Goal: Information Seeking & Learning: Learn about a topic

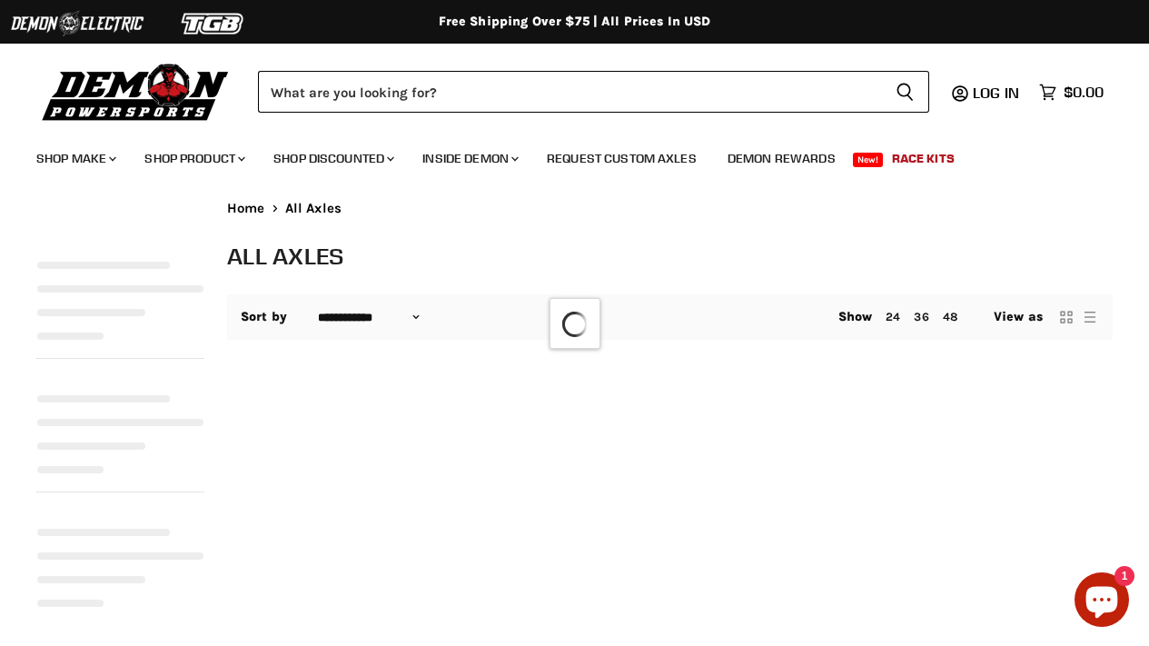
select select "**********"
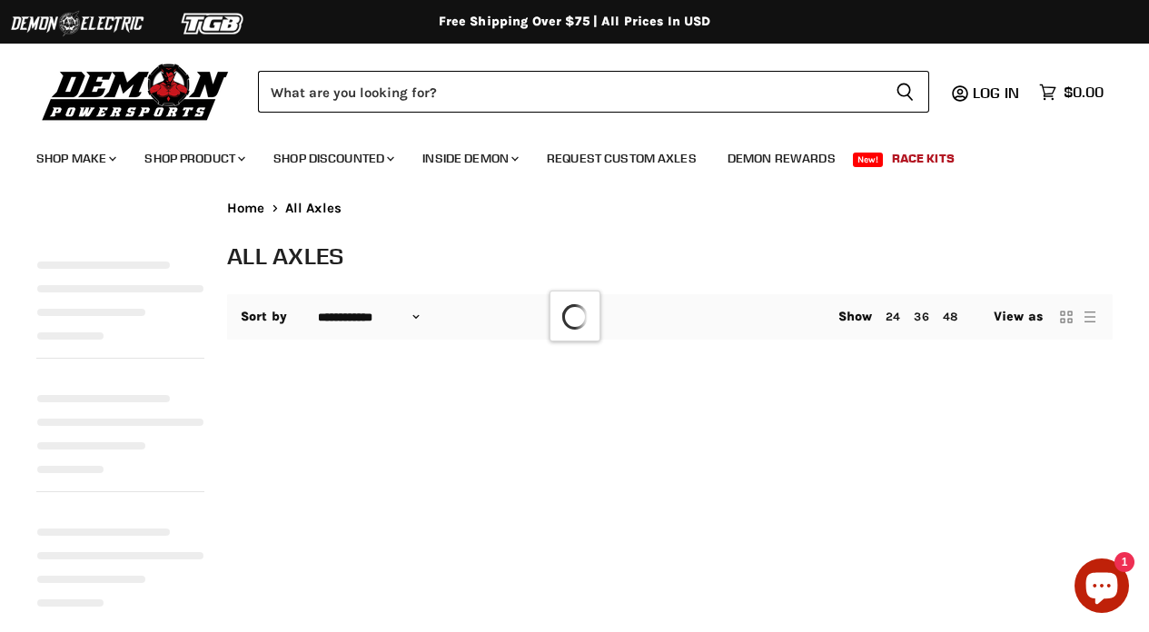
select select "**********"
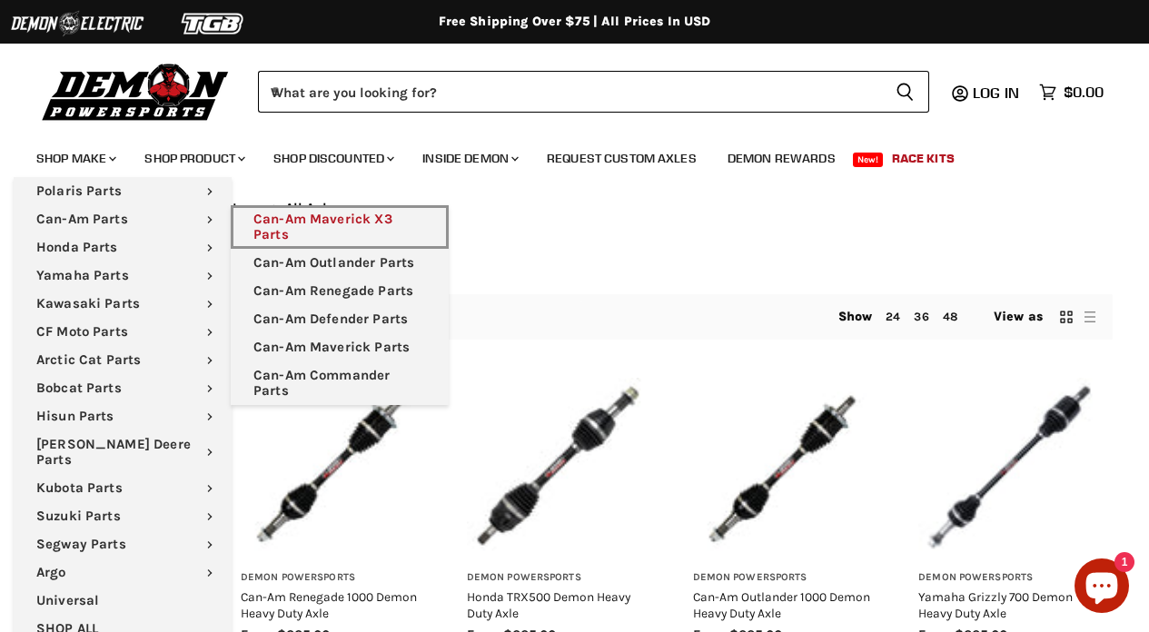
click at [304, 224] on link "Can-Am Maverick X3 Parts" at bounding box center [340, 227] width 218 height 44
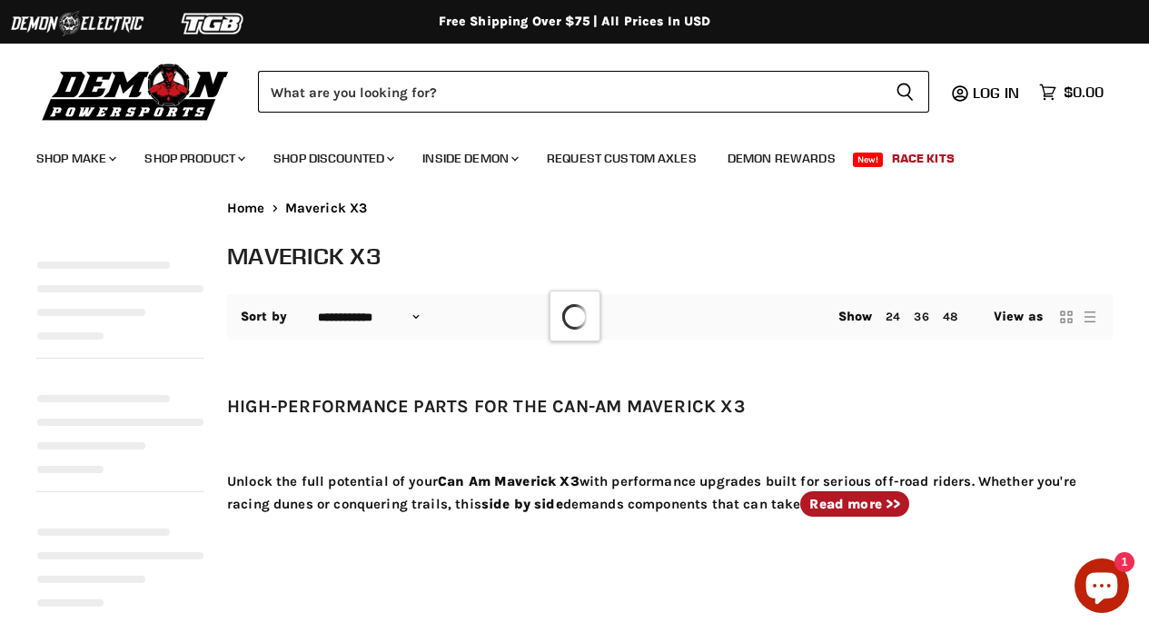
select select "**********"
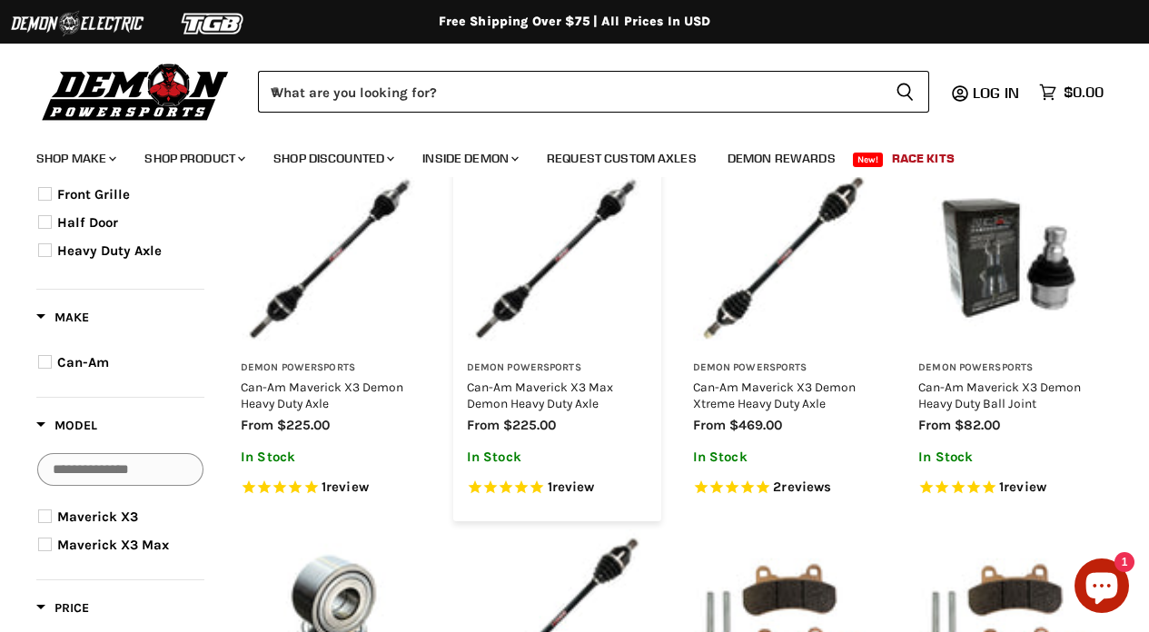
scroll to position [222, 0]
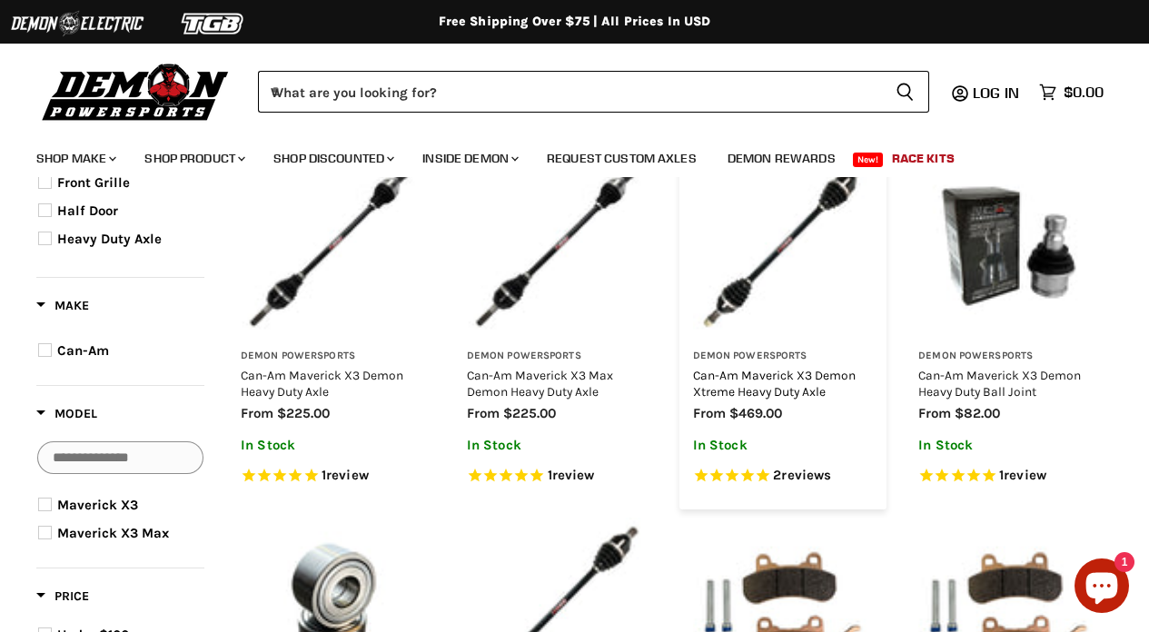
click at [790, 384] on link "Can-Am Maverick X3 Demon Xtreme Heavy Duty Axle" at bounding box center [774, 383] width 163 height 31
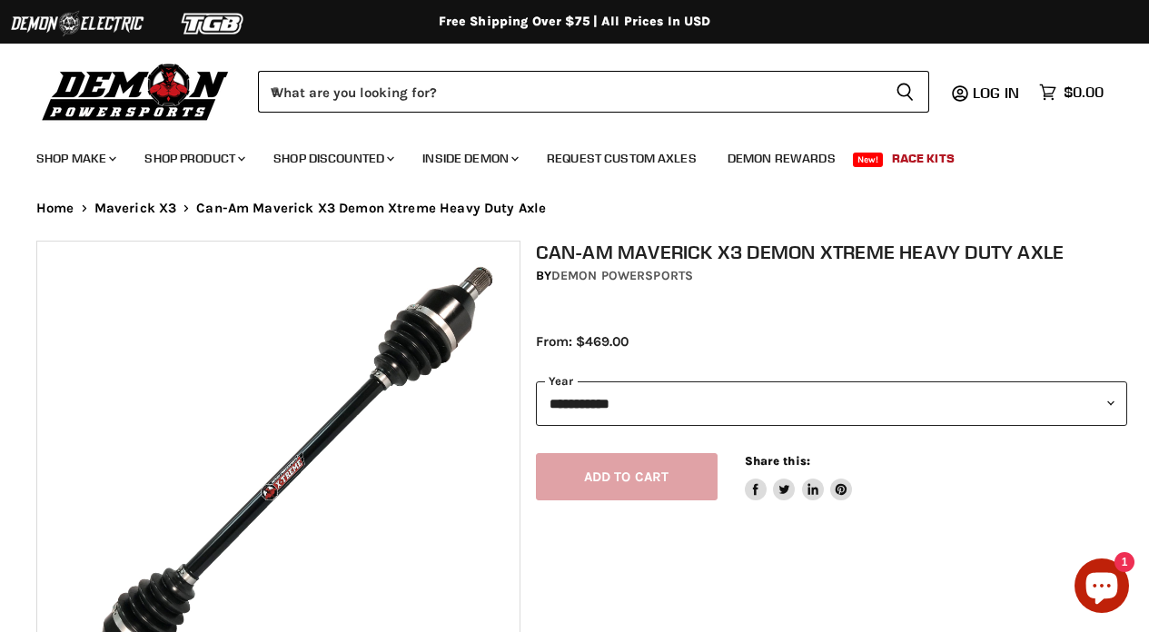
click at [861, 419] on select "**********" at bounding box center [832, 404] width 592 height 45
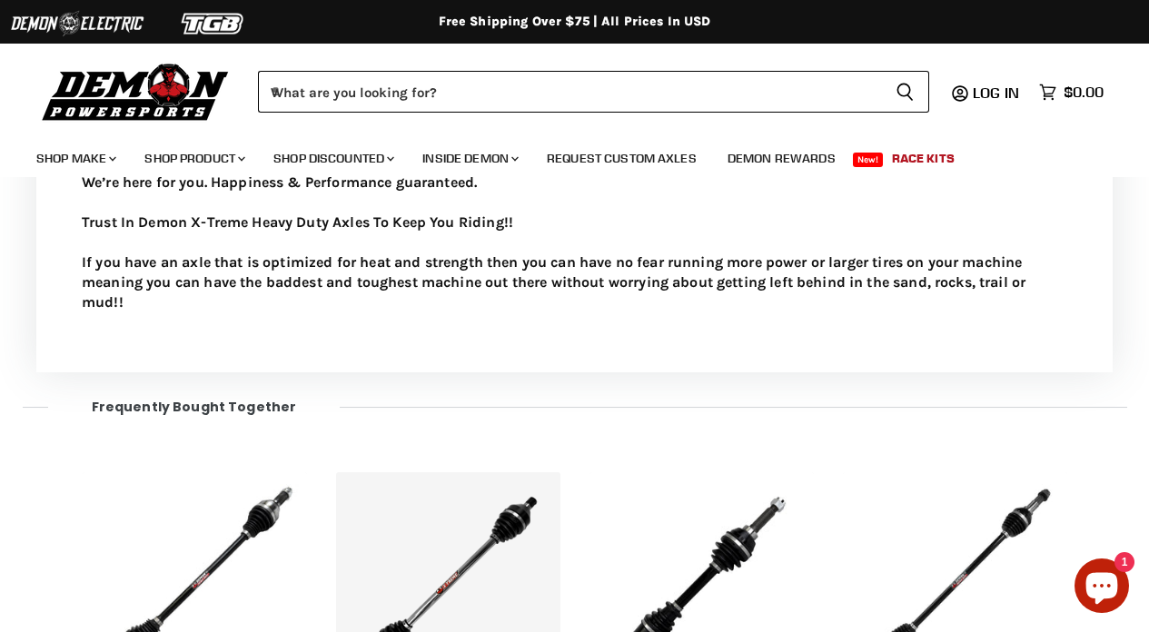
scroll to position [679, 0]
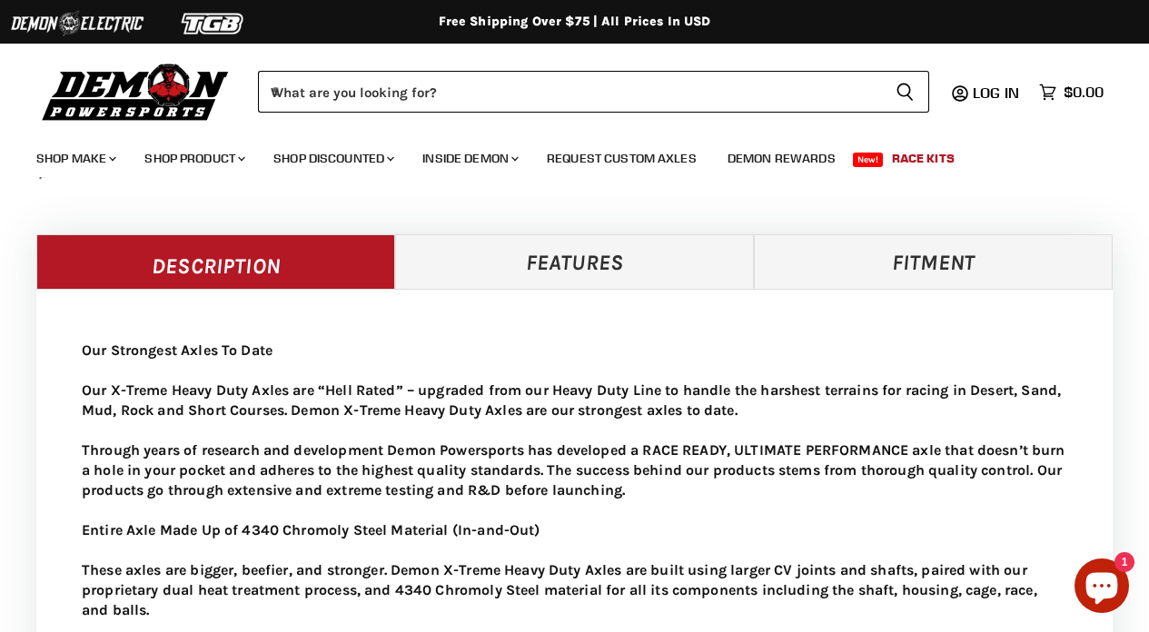
click at [564, 289] on link "Features" at bounding box center [574, 261] width 359 height 55
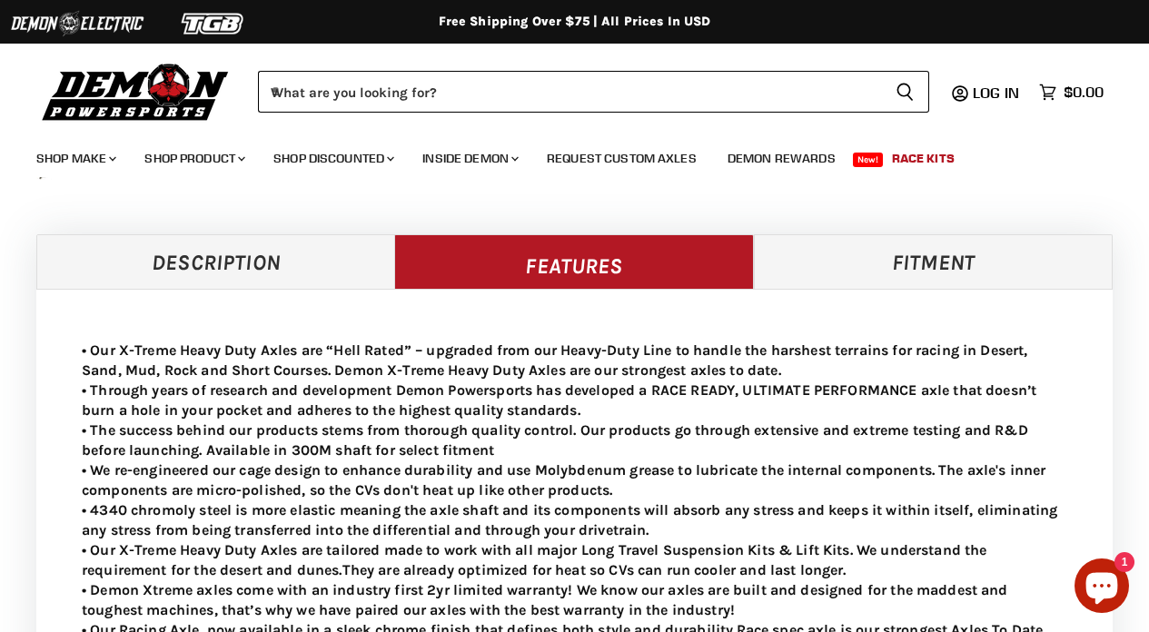
click at [867, 289] on link "Fitment" at bounding box center [933, 261] width 359 height 55
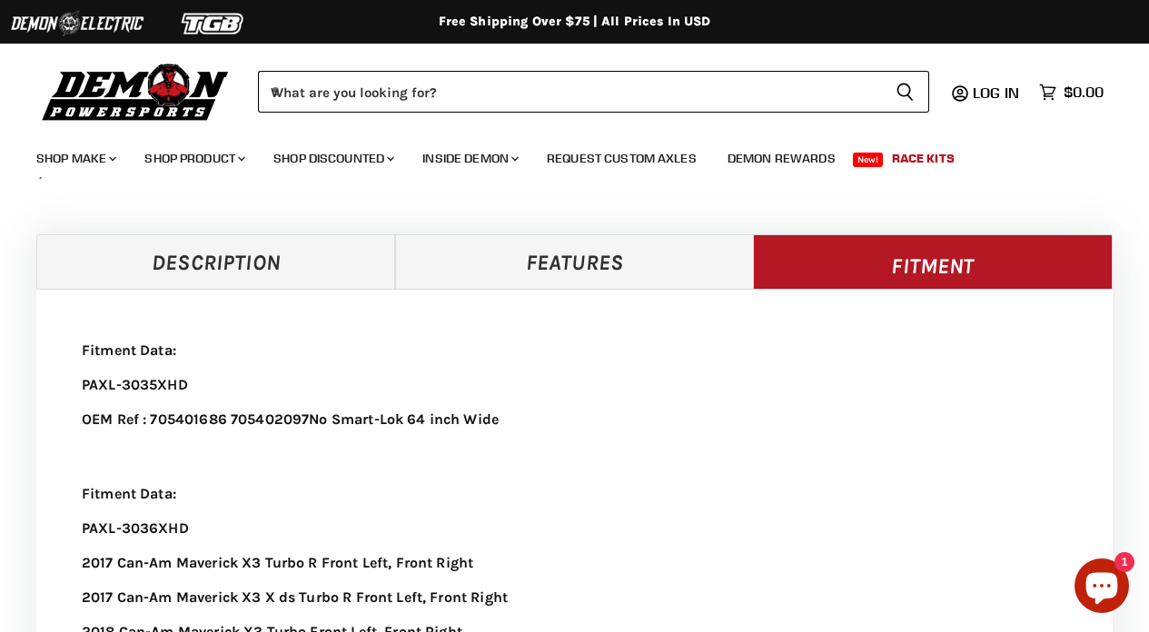
click at [211, 288] on link "Description" at bounding box center [215, 261] width 359 height 55
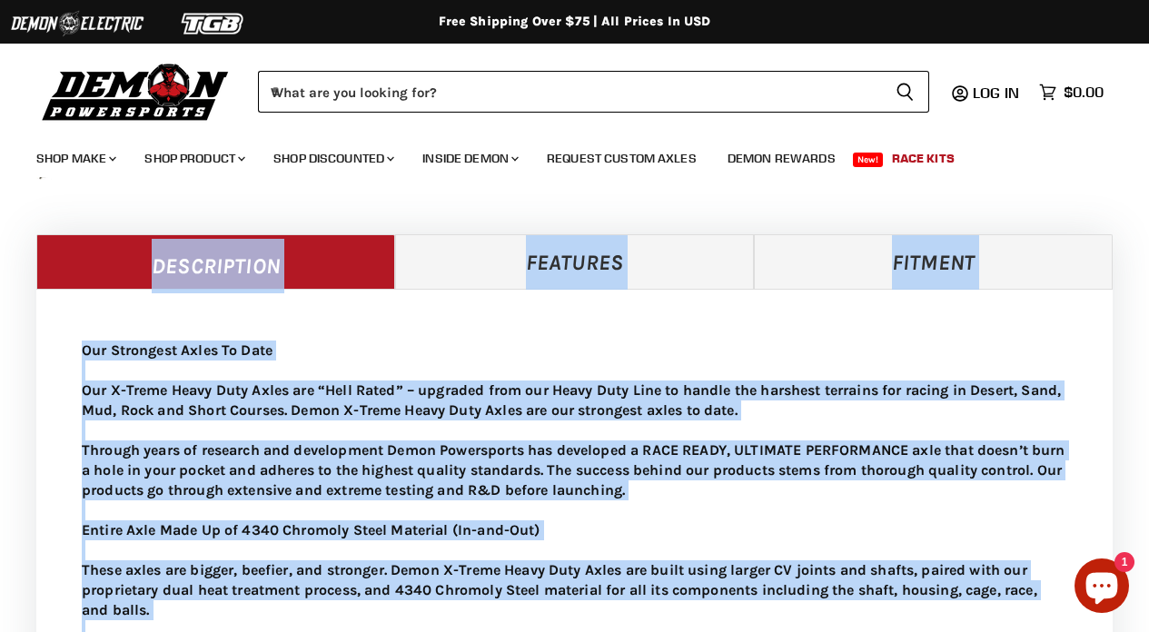
drag, startPoint x: 24, startPoint y: 222, endPoint x: 1147, endPoint y: 565, distance: 1174.3
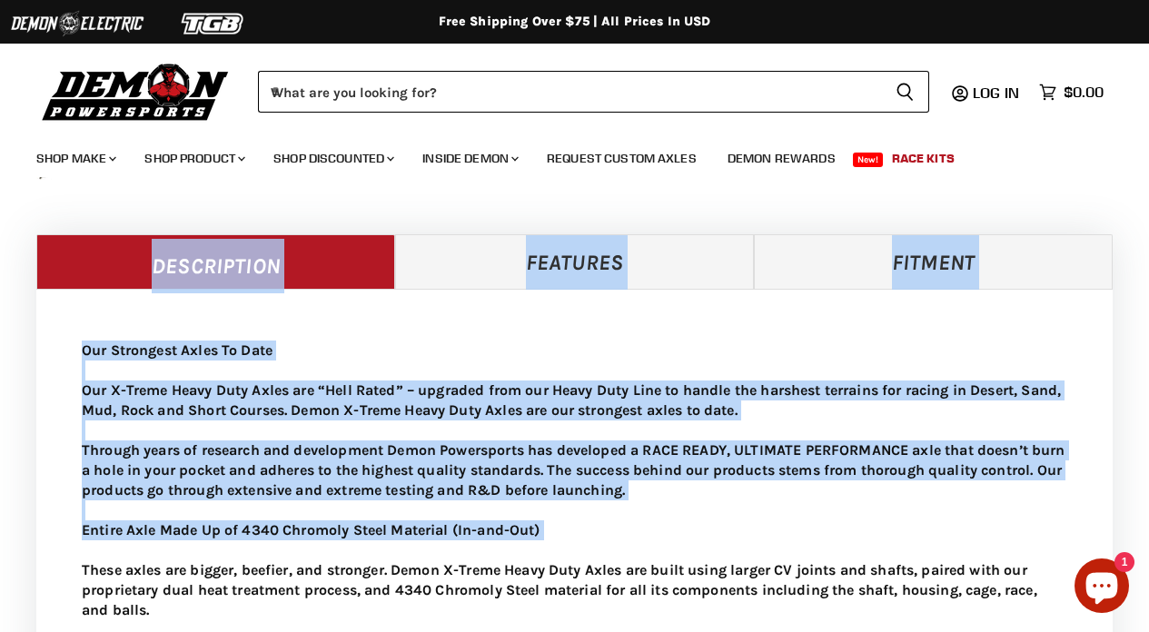
scroll to position [679, 2]
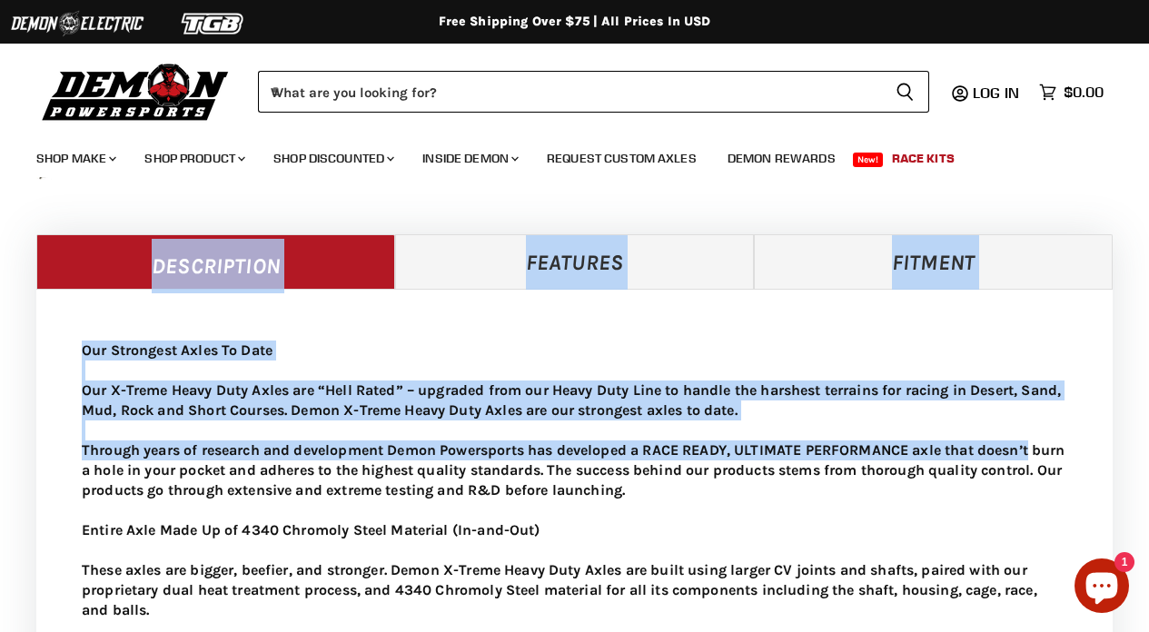
drag, startPoint x: 1145, startPoint y: 487, endPoint x: 60, endPoint y: 304, distance: 1100.0
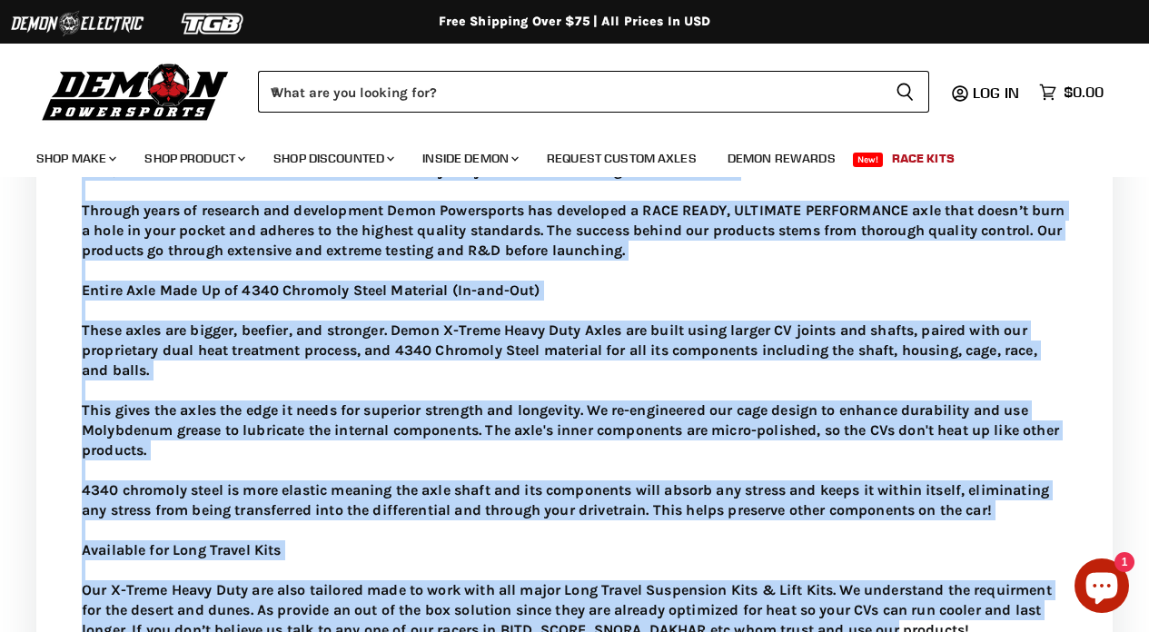
drag, startPoint x: 33, startPoint y: 359, endPoint x: 1063, endPoint y: 543, distance: 1046.6
click at [1063, 609] on div "Description Features Fitment Our Strongest Axles To Date Our X-Treme Heavy Duty…" at bounding box center [574, 538] width 1149 height 1086
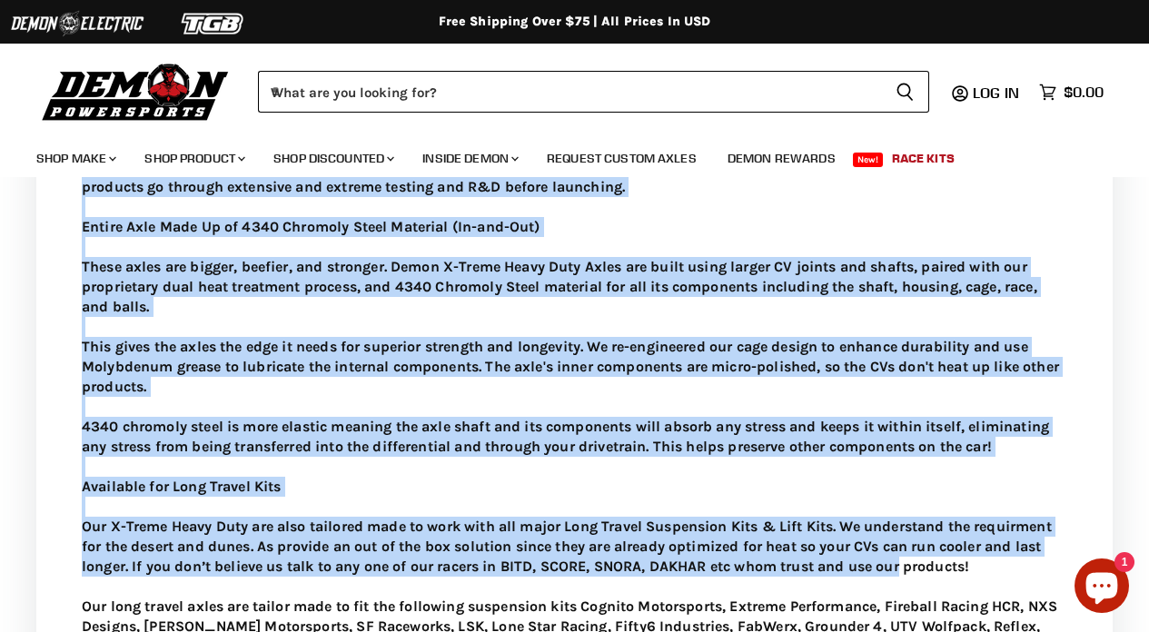
click at [1042, 502] on p "Our Strongest Axles To Date Our X-Treme Heavy Duty Axles are “Hell Rated” – upg…" at bounding box center [575, 496] width 986 height 919
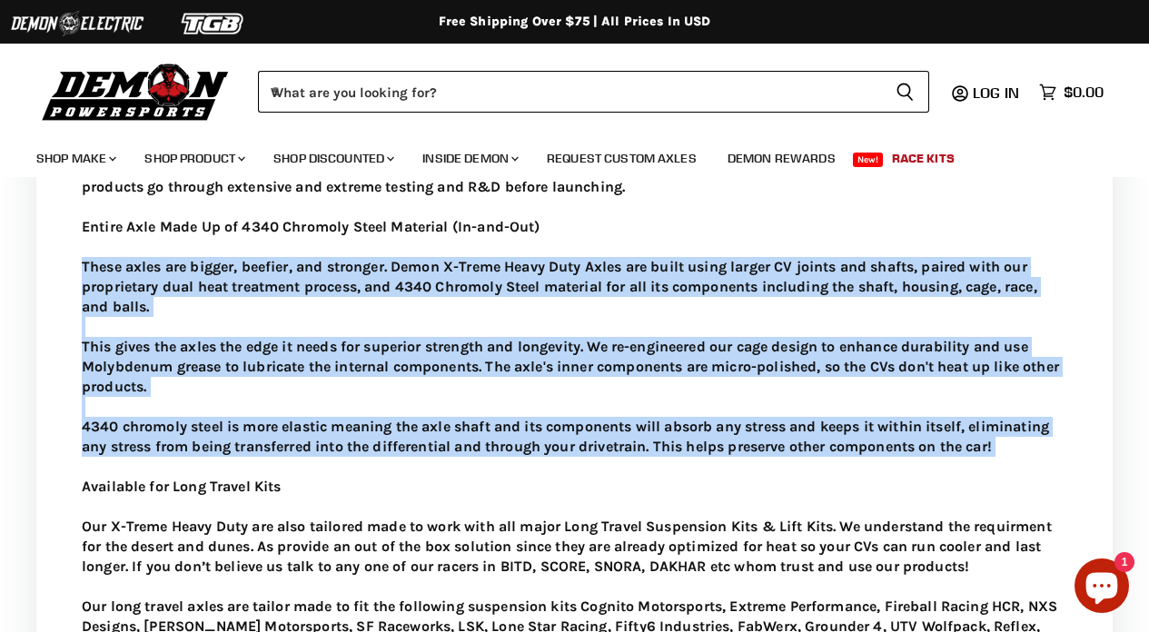
scroll to position [982, 0]
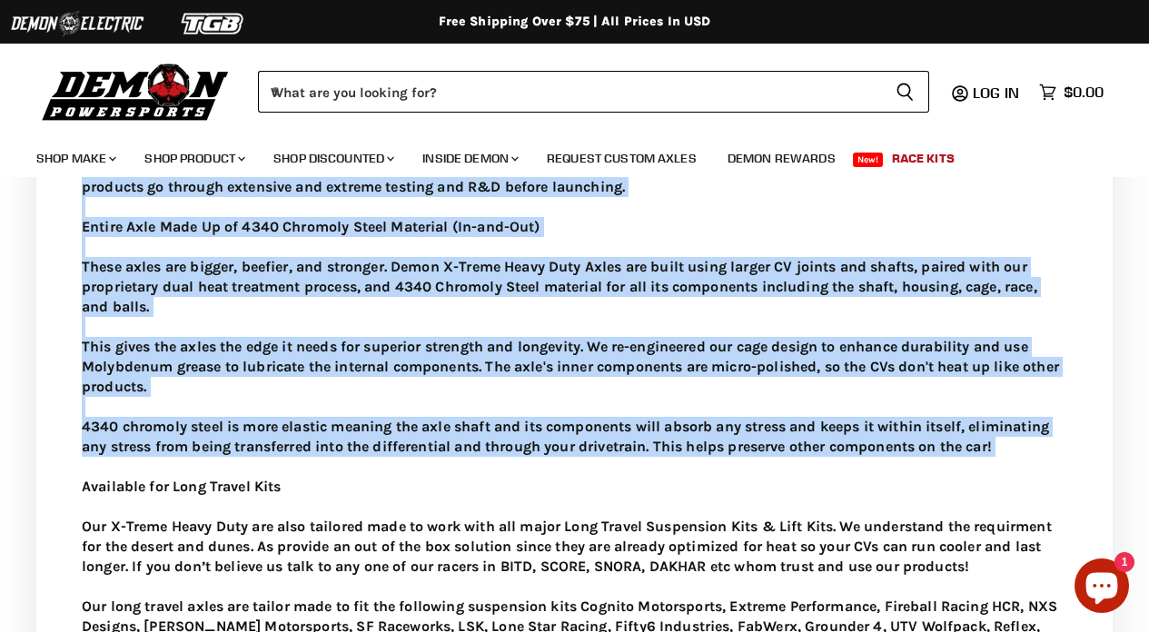
drag, startPoint x: 909, startPoint y: 522, endPoint x: 0, endPoint y: 180, distance: 970.9
click at [0, 180] on div "Description Features Fitment Our Strongest Axles To Date Our X-Treme Heavy Duty…" at bounding box center [574, 474] width 1149 height 1086
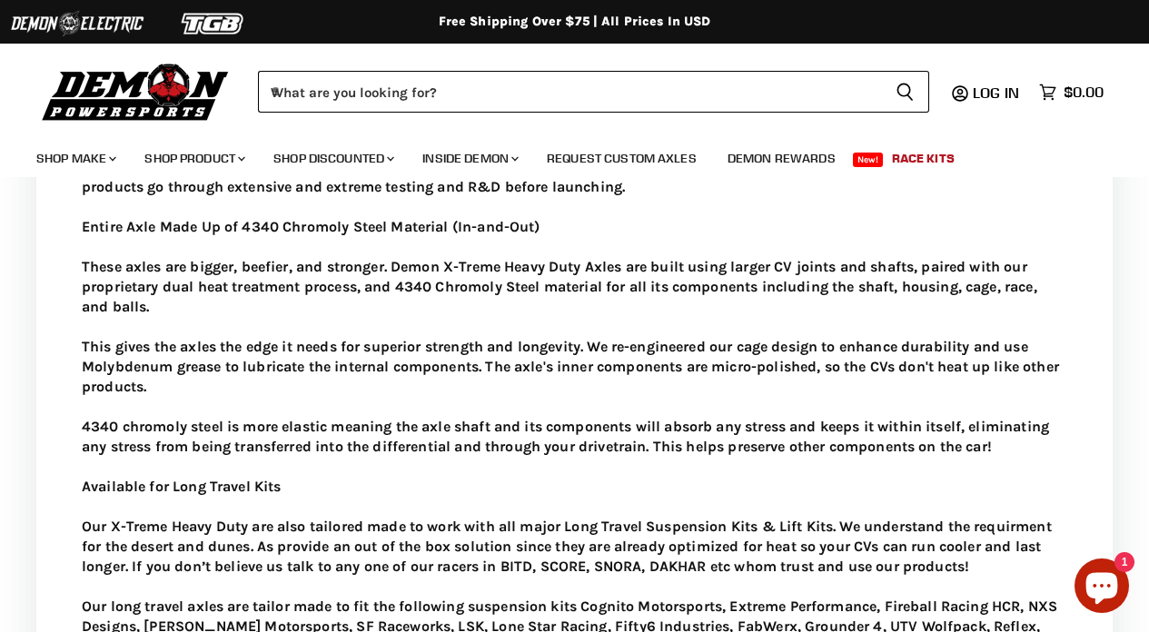
click at [73, 215] on div "Our Strongest Axles To Date Our X-Treme Heavy Duty Axles are “Hell Rated” – upg…" at bounding box center [574, 511] width 1077 height 1012
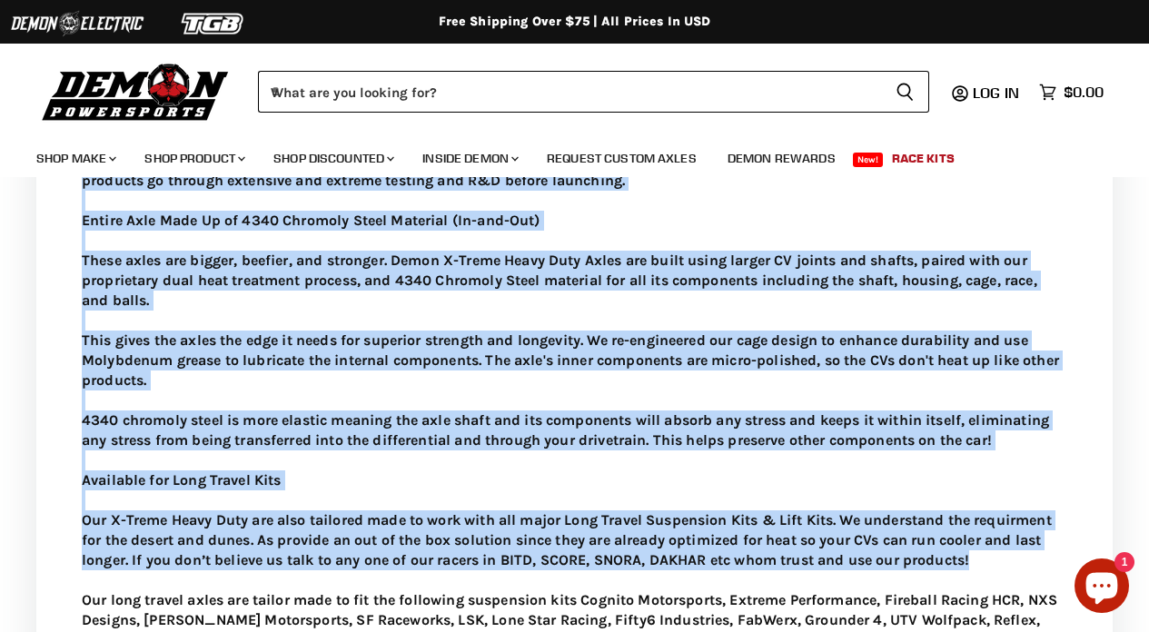
scroll to position [1026, 0]
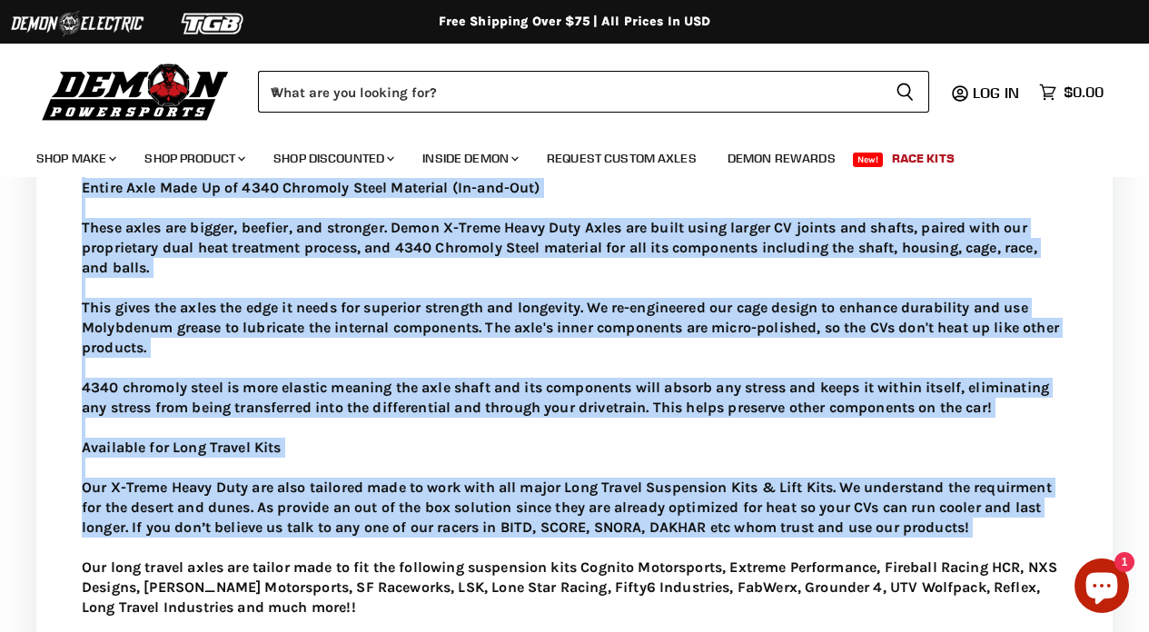
drag, startPoint x: 71, startPoint y: 209, endPoint x: 896, endPoint y: 622, distance: 922.7
click at [897, 627] on div "Our Strongest Axles To Date Our X-Treme Heavy Duty Axles are “Hell Rated” – upg…" at bounding box center [574, 471] width 1077 height 1012
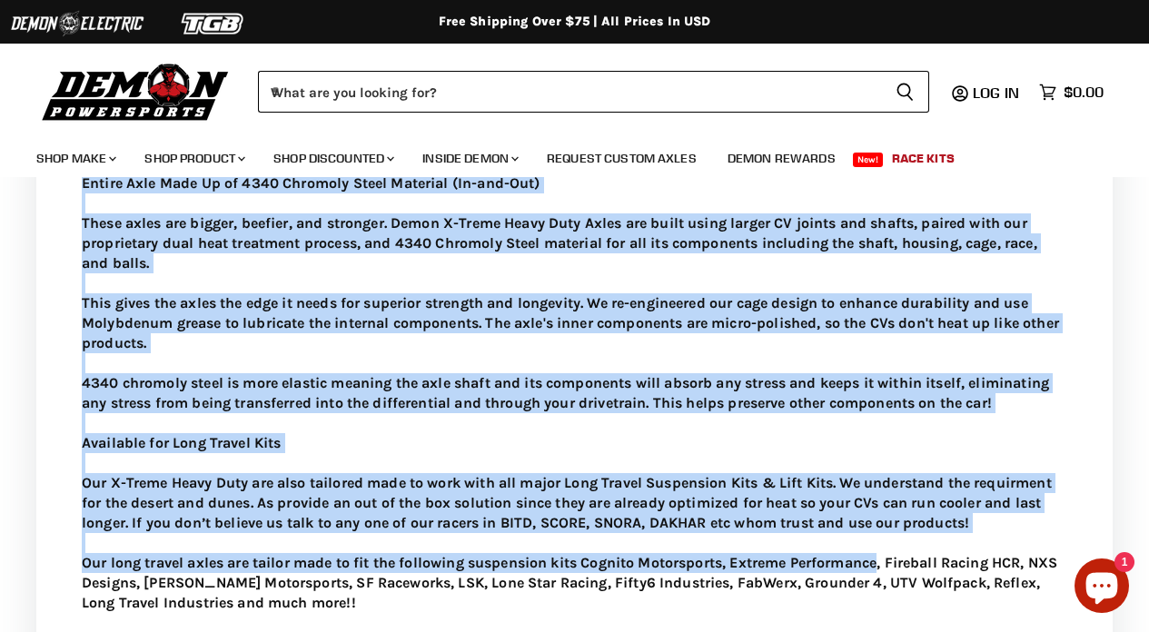
click at [904, 606] on p "Our Strongest Axles To Date Our X-Treme Heavy Duty Axles are “Hell Rated” – upg…" at bounding box center [575, 453] width 986 height 919
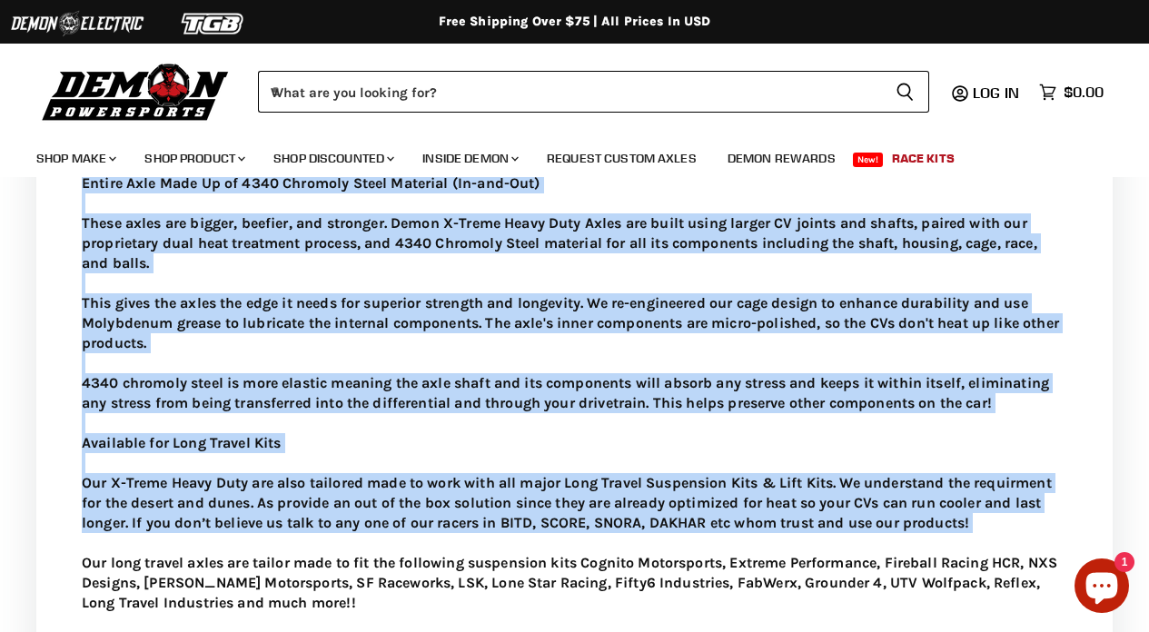
drag, startPoint x: 426, startPoint y: 488, endPoint x: 9, endPoint y: 184, distance: 516.3
click at [5, 194] on div "Description Features Fitment Our Strongest Axles To Date Our X-Treme Heavy Duty…" at bounding box center [574, 430] width 1149 height 1086
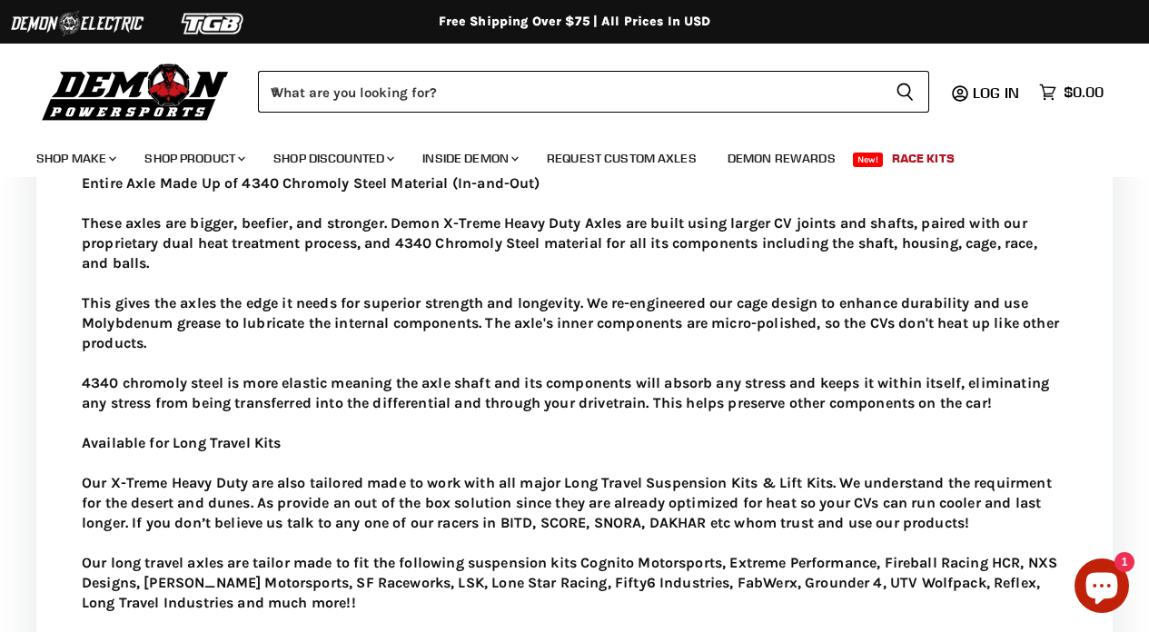
click at [43, 225] on div "Our Strongest Axles To Date Our X-Treme Heavy Duty Axles are “Hell Rated” – upg…" at bounding box center [574, 467] width 1077 height 1012
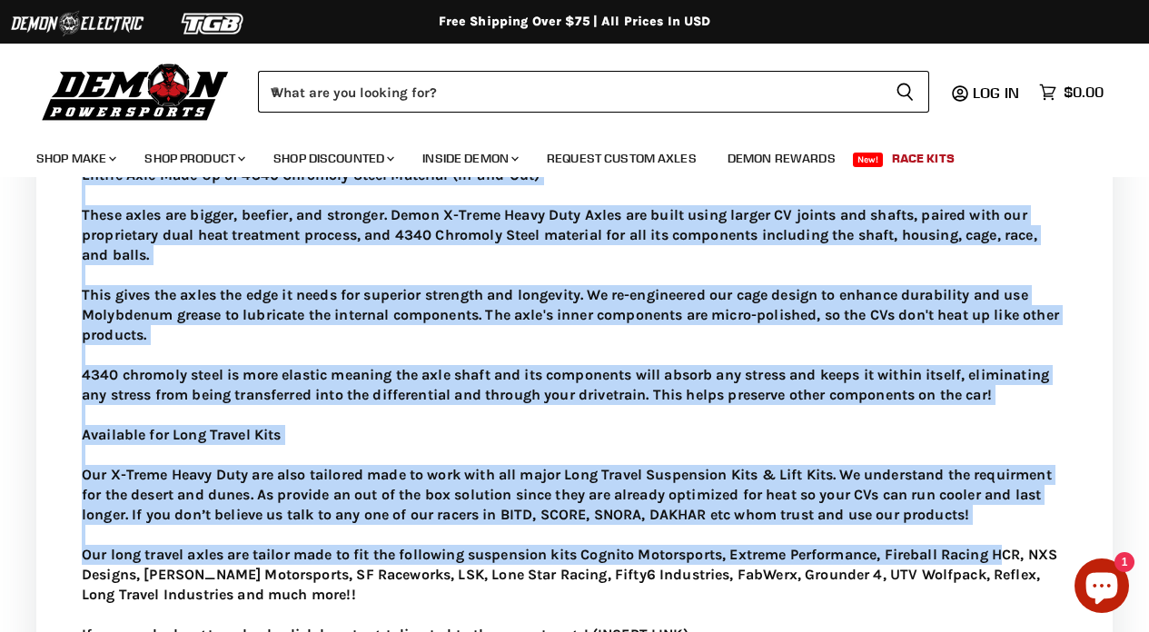
drag, startPoint x: 107, startPoint y: 209, endPoint x: 1019, endPoint y: 624, distance: 1002.2
click at [1019, 624] on div "Our Strongest Axles To Date Our X-Treme Heavy Duty Axles are “Hell Rated” – upg…" at bounding box center [574, 459] width 1077 height 1012
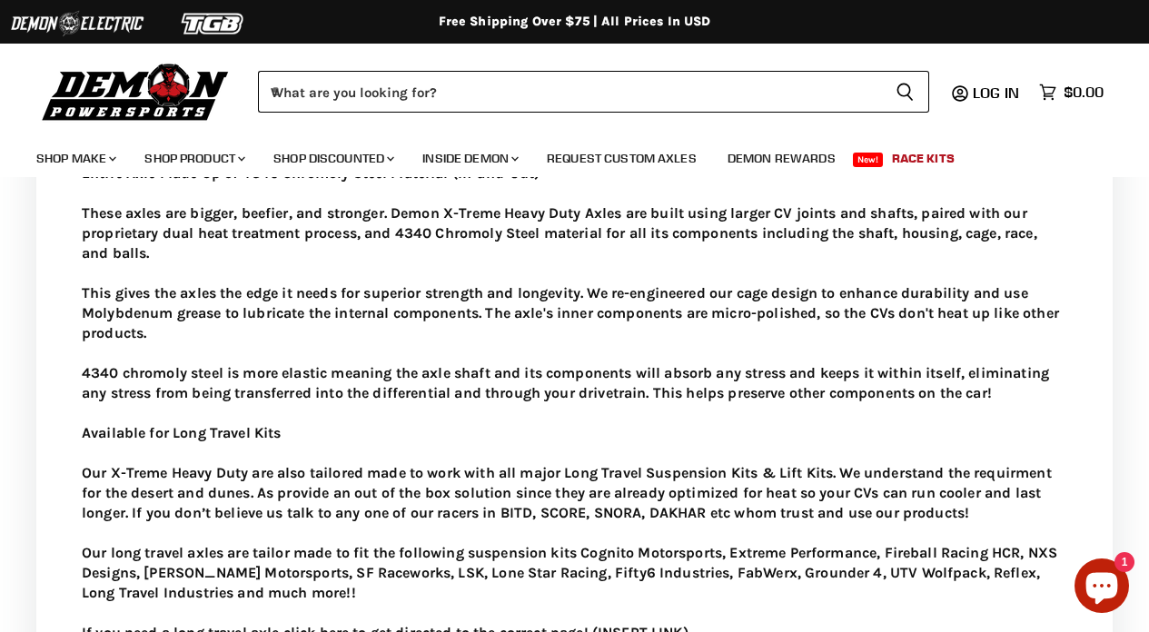
click at [1044, 620] on p "Our Strongest Axles To Date Our X-Treme Heavy Duty Axles are “Hell Rated” – upg…" at bounding box center [575, 443] width 986 height 919
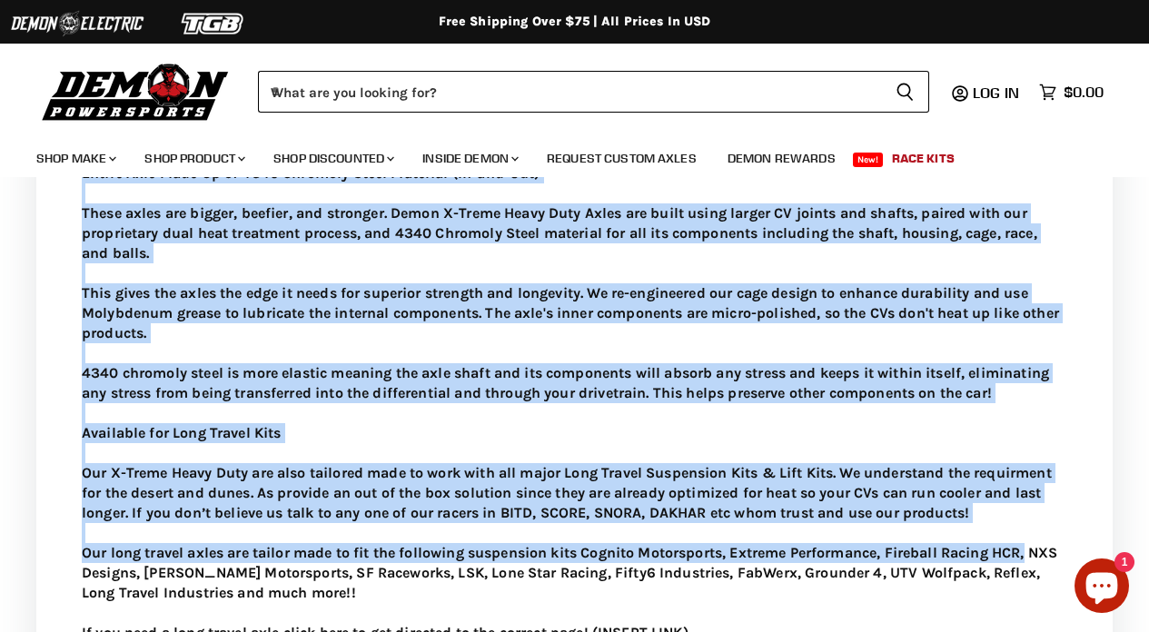
drag, startPoint x: 1044, startPoint y: 620, endPoint x: 109, endPoint y: 180, distance: 1033.1
click at [110, 187] on p "Our Strongest Axles To Date Our X-Treme Heavy Duty Axles are “Hell Rated” – upg…" at bounding box center [575, 443] width 986 height 919
click at [57, 235] on div "Our Strongest Axles To Date Our X-Treme Heavy Duty Axles are “Hell Rated” – upg…" at bounding box center [574, 457] width 1077 height 1012
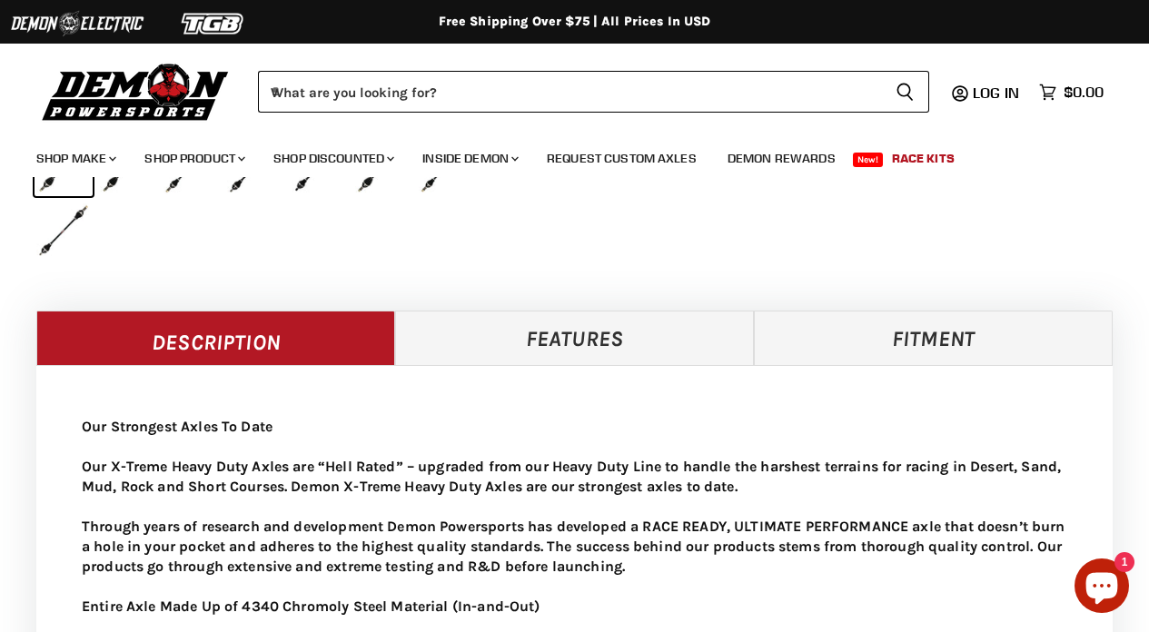
scroll to position [0, 0]
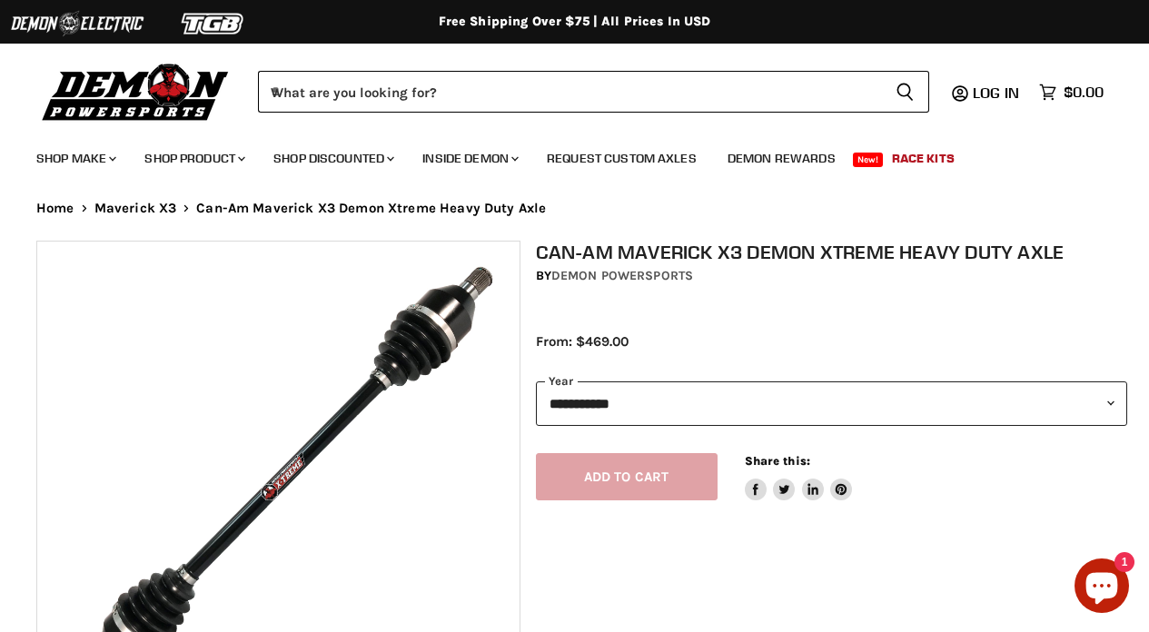
drag, startPoint x: 783, startPoint y: 326, endPoint x: 502, endPoint y: 212, distance: 303.2
click at [503, 213] on div "Home Chevron down icon Maverick X3 Chevron down icon Can-Am Maverick X3 Demon X…" at bounding box center [574, 534] width 1149 height 667
click at [720, 223] on div "Home Chevron down icon Maverick X3 Chevron down icon Can-Am Maverick X3 Demon X…" at bounding box center [574, 534] width 1149 height 667
drag, startPoint x: 926, startPoint y: 343, endPoint x: 554, endPoint y: 250, distance: 383.0
click at [554, 250] on div "Can-Am Maverick X3 Demon Xtreme Heavy Duty Axle by Demon Powersports Save 0 % F…" at bounding box center [832, 306] width 592 height 131
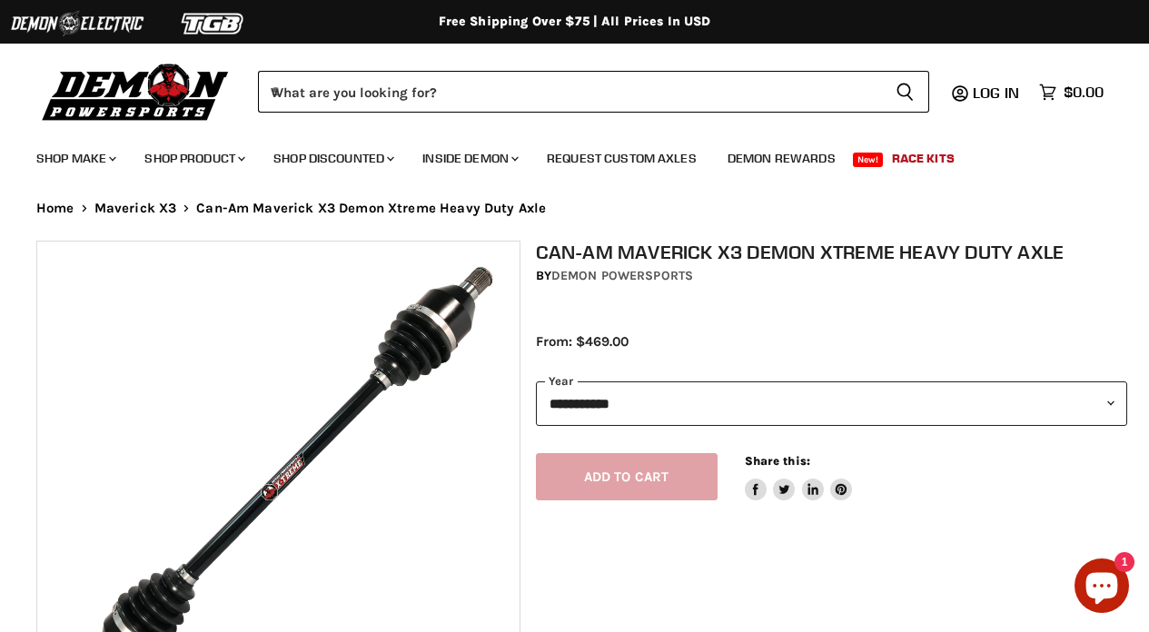
click at [721, 253] on h1 "Can-Am Maverick X3 Demon Xtreme Heavy Duty Axle" at bounding box center [832, 252] width 592 height 23
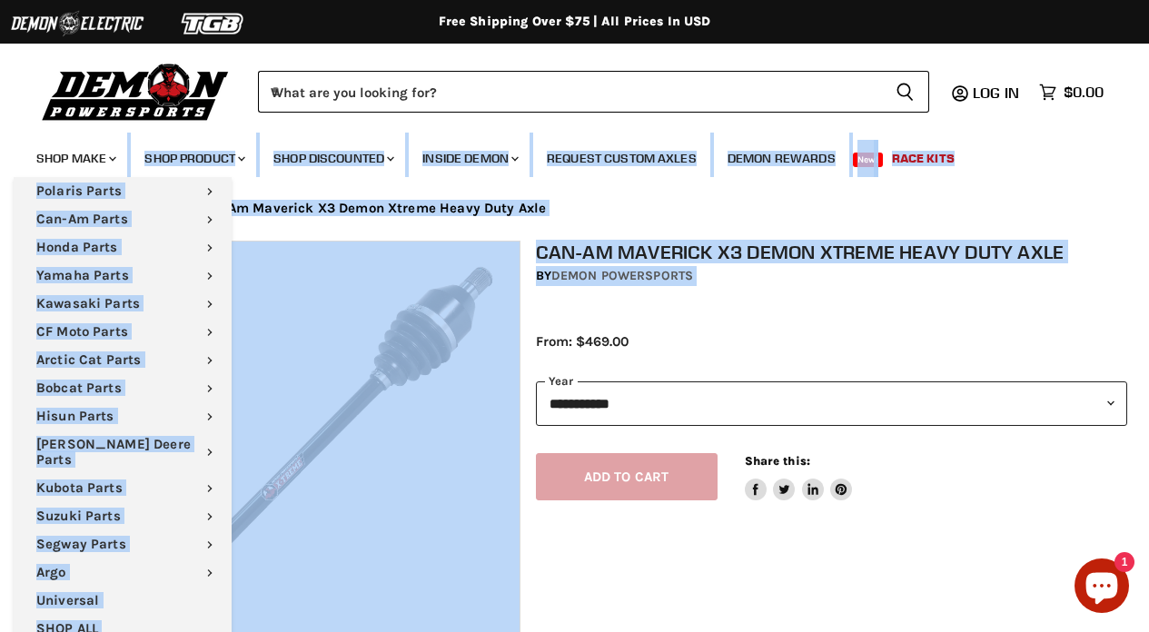
drag, startPoint x: 869, startPoint y: 294, endPoint x: 10, endPoint y: 173, distance: 868.0
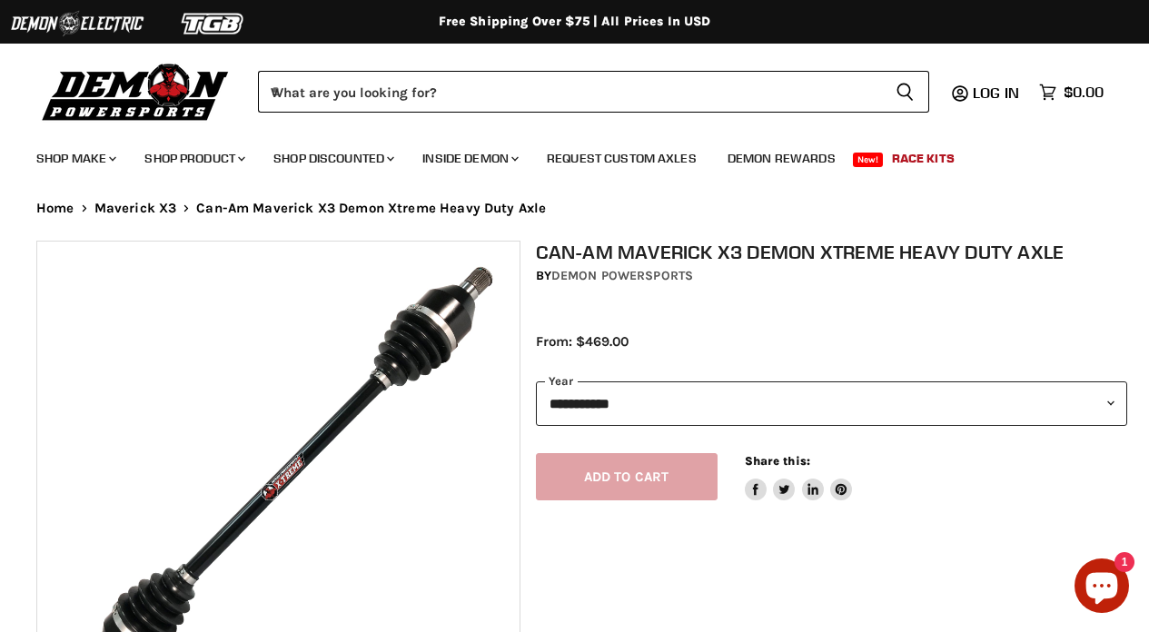
click at [0, 135] on nav "Shop Make Chevron down icon Polaris Parts Chevron down icon Polaris RZR Parts P…" at bounding box center [574, 155] width 1149 height 45
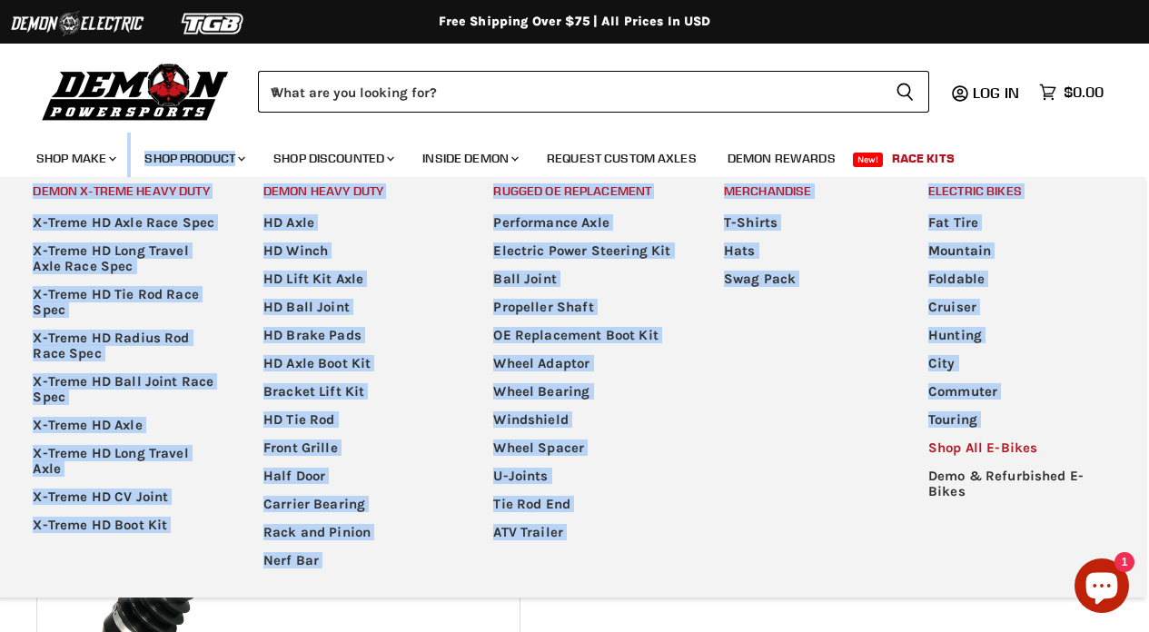
drag, startPoint x: 144, startPoint y: 150, endPoint x: 975, endPoint y: 458, distance: 886.5
click at [981, 177] on nav "Shop Make Chevron down icon Polaris Parts Chevron down icon Polaris RZR Parts P…" at bounding box center [574, 155] width 1149 height 45
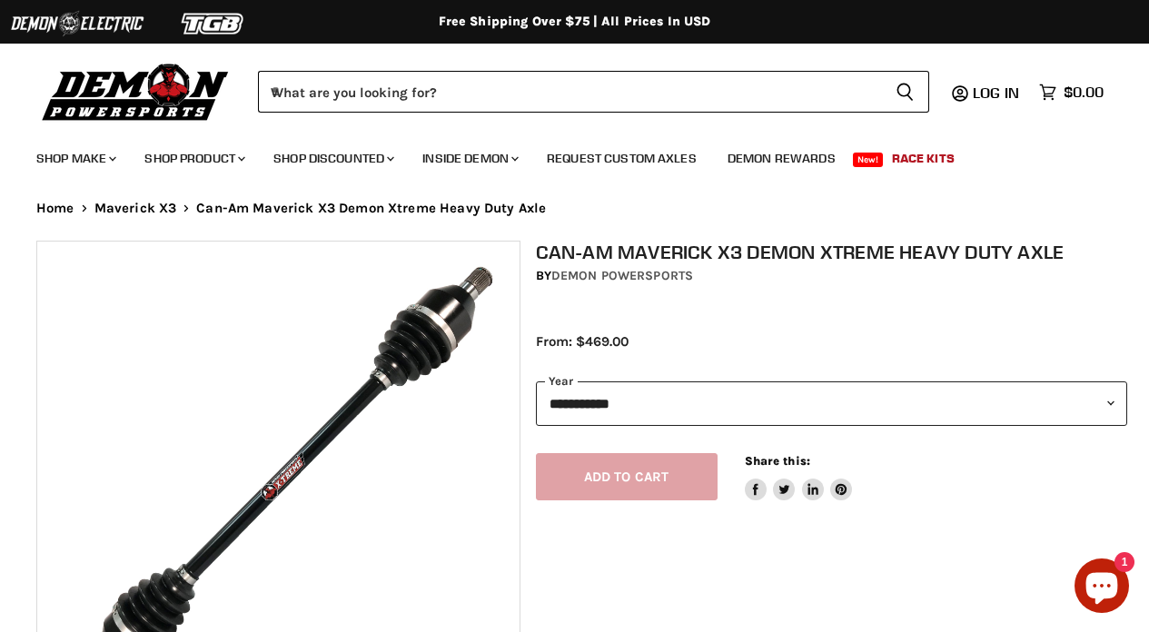
click at [921, 570] on div "**********" at bounding box center [817, 554] width 592 height 627
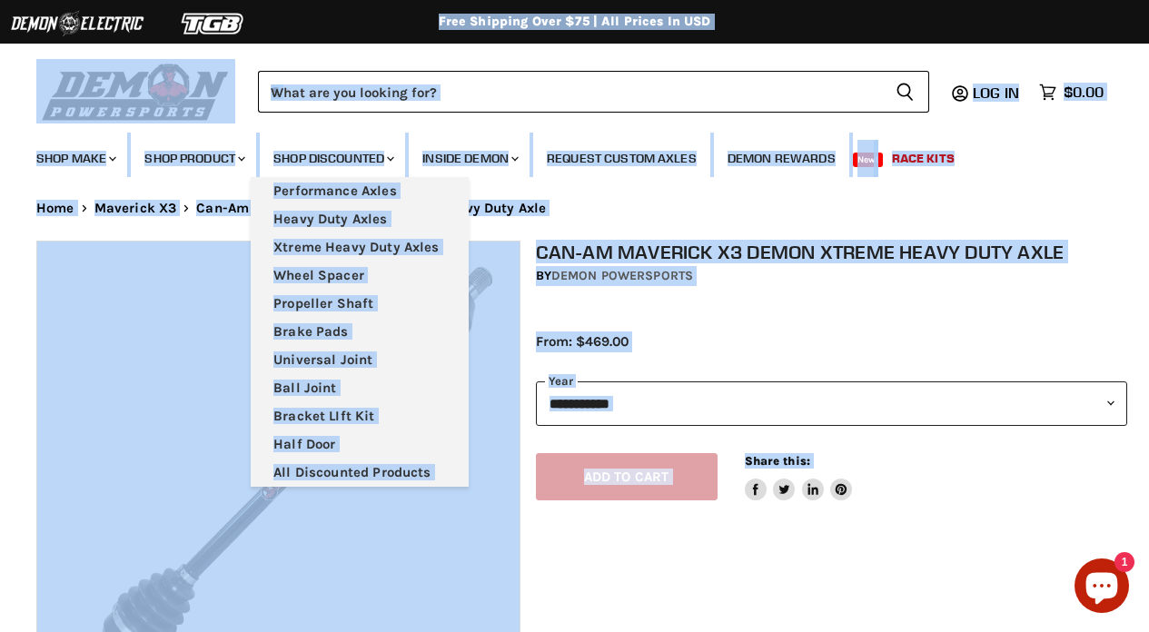
drag, startPoint x: 0, startPoint y: 38, endPoint x: 1031, endPoint y: 594, distance: 1171.5
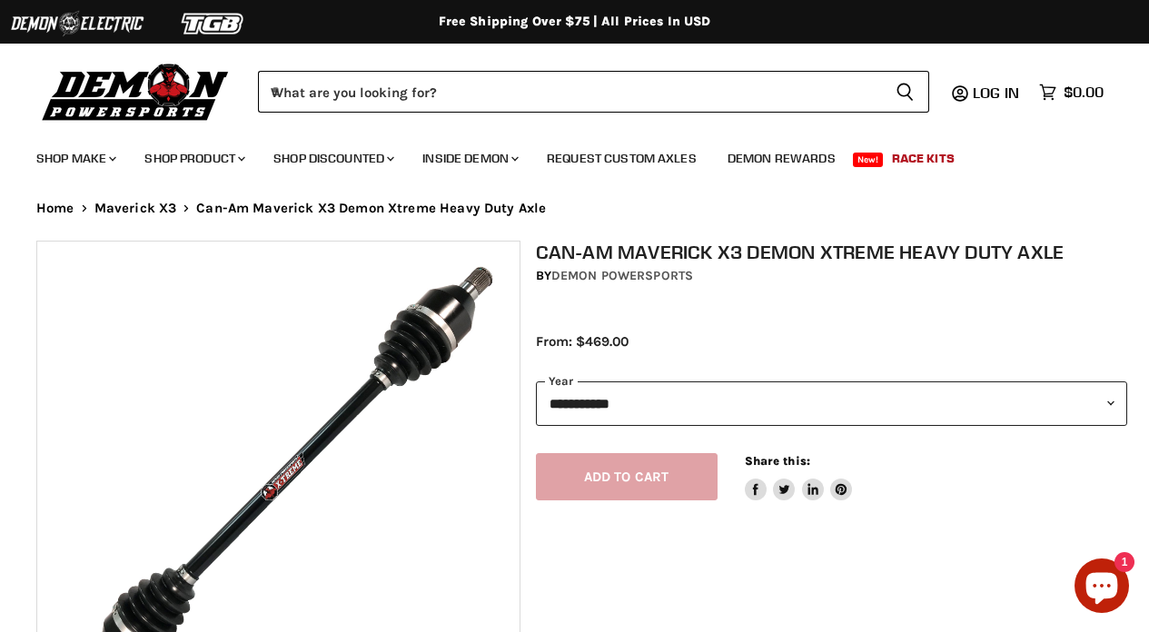
click at [1021, 588] on div "**********" at bounding box center [817, 554] width 592 height 627
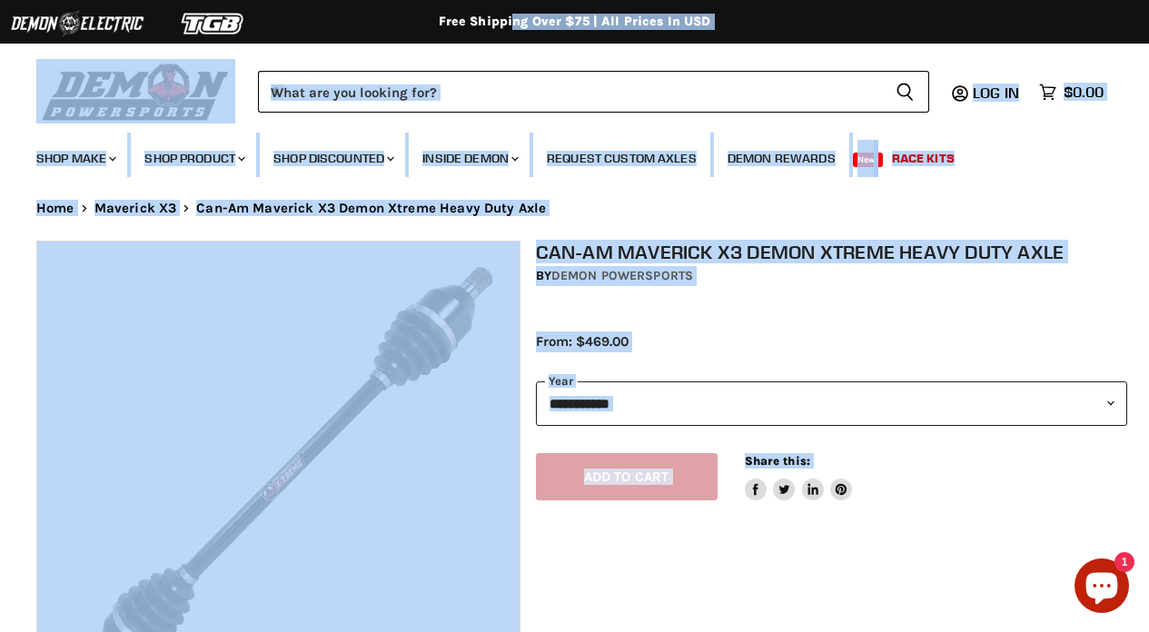
drag, startPoint x: 946, startPoint y: 560, endPoint x: 0, endPoint y: 22, distance: 1088.0
click at [16, 74] on div "Menu icon Translation missing: en.general.icons.icon_search_close icon Menu Wha…" at bounding box center [574, 87] width 1149 height 92
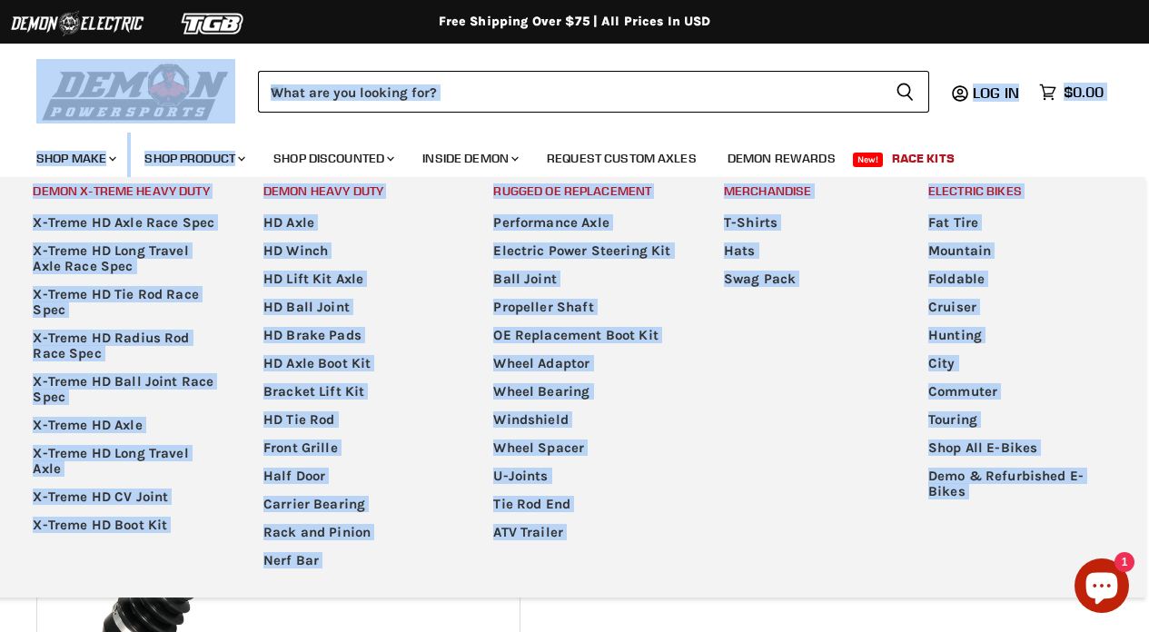
drag, startPoint x: 16, startPoint y: 74, endPoint x: 959, endPoint y: 530, distance: 1047.1
click at [969, 177] on header "Menu icon Translation missing: en.general.icons.icon_search_close icon Menu Wha…" at bounding box center [574, 88] width 1149 height 177
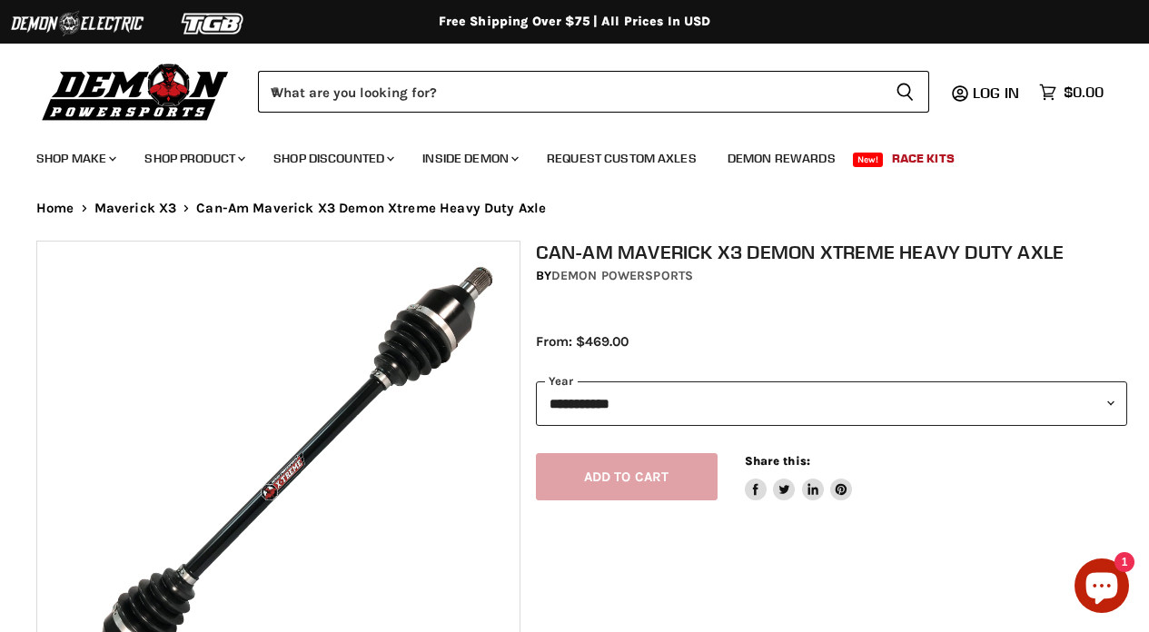
click at [890, 614] on div "**********" at bounding box center [817, 554] width 592 height 627
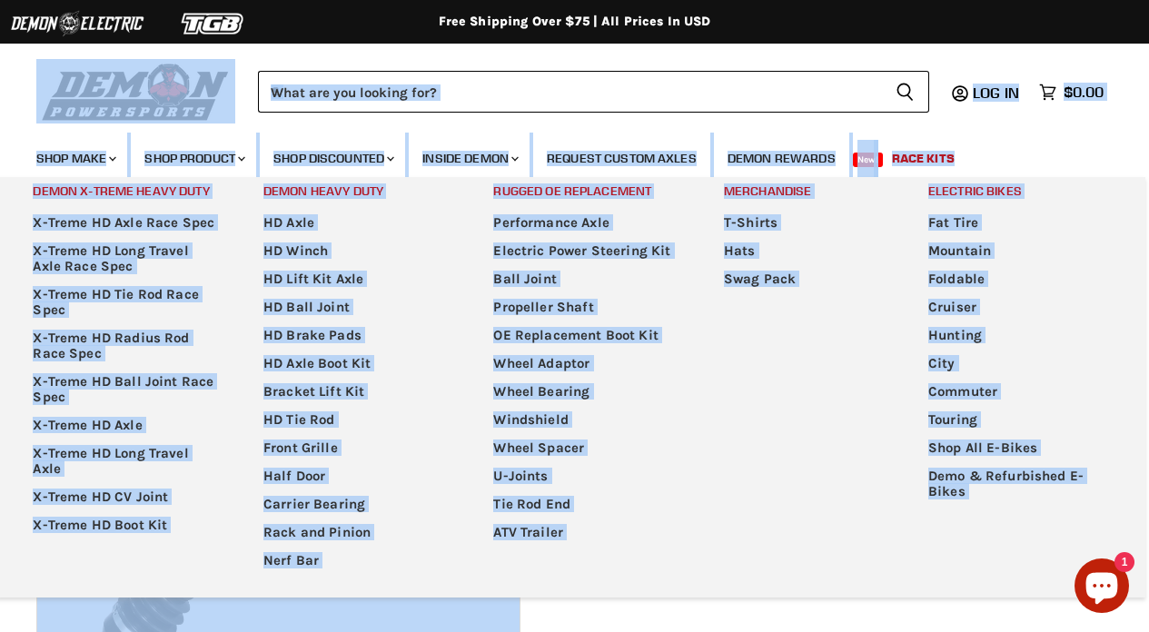
drag, startPoint x: 883, startPoint y: 611, endPoint x: 67, endPoint y: 72, distance: 977.7
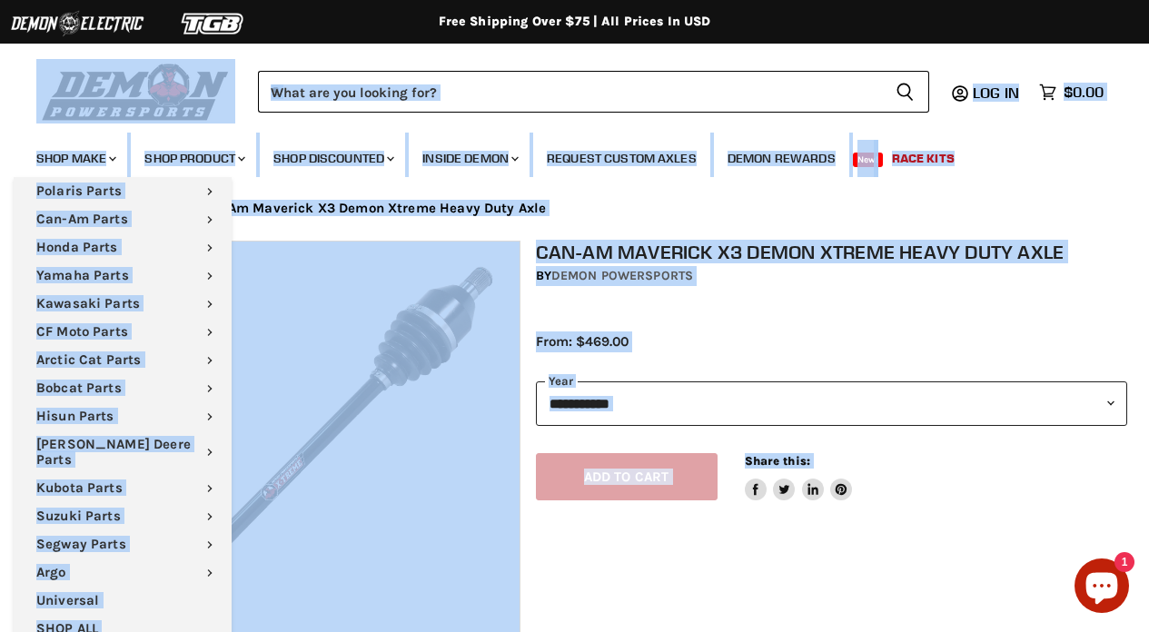
click at [26, 108] on div "Menu icon Translation missing: en.general.icons.icon_search_close icon Menu Wha…" at bounding box center [574, 87] width 1149 height 92
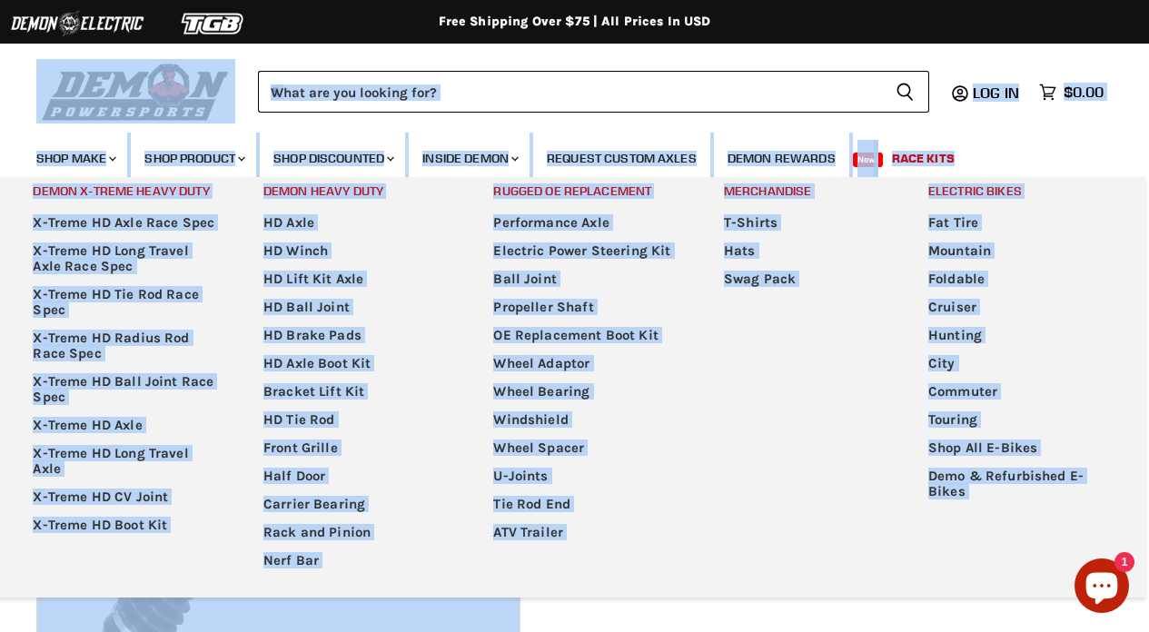
drag, startPoint x: 26, startPoint y: 108, endPoint x: 944, endPoint y: 600, distance: 1040.9
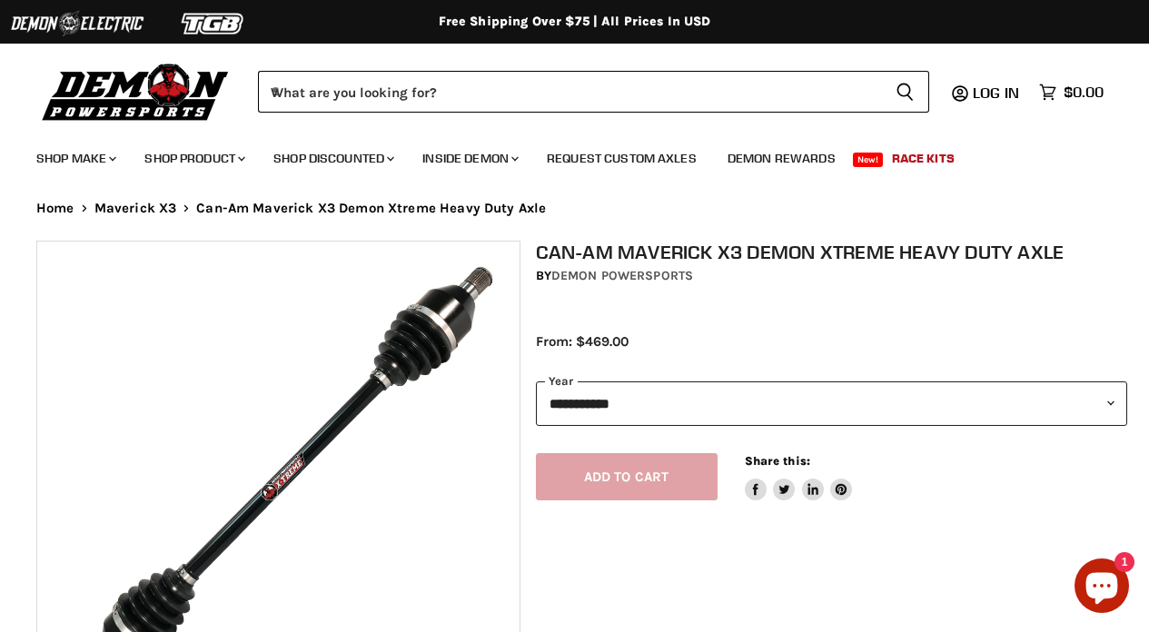
click at [945, 610] on div "**********" at bounding box center [817, 554] width 592 height 627
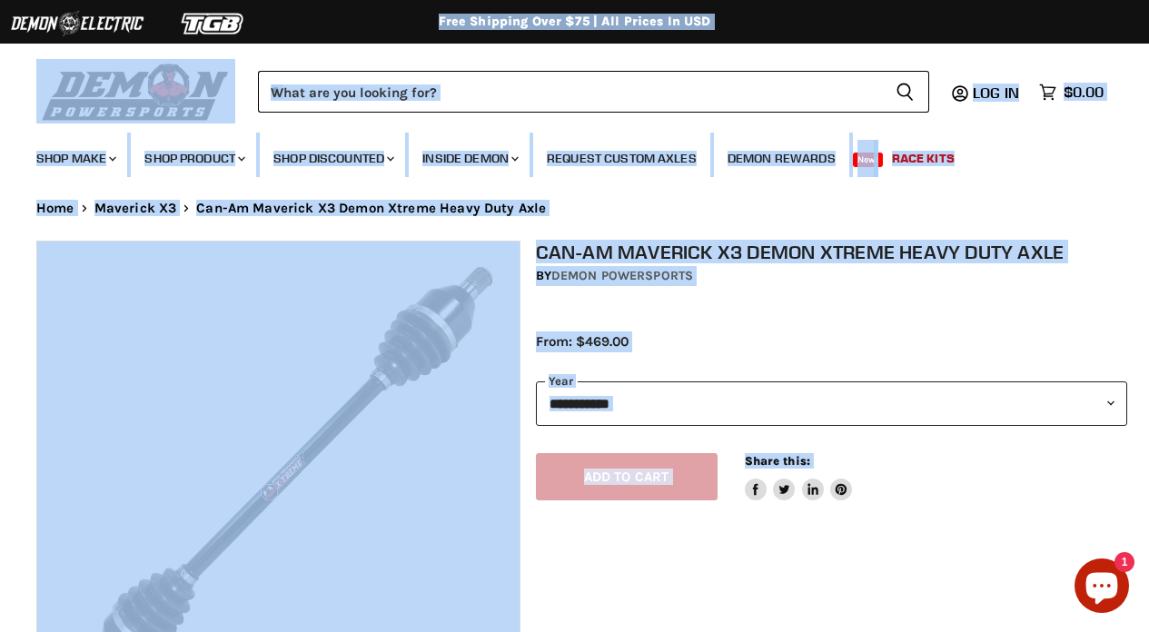
drag, startPoint x: 943, startPoint y: 609, endPoint x: 0, endPoint y: 36, distance: 1103.1
click at [12, 54] on div "Menu icon Translation missing: en.general.icons.icon_search_close icon Menu Wha…" at bounding box center [574, 87] width 1149 height 92
drag, startPoint x: 12, startPoint y: 54, endPoint x: 1062, endPoint y: 508, distance: 1144.3
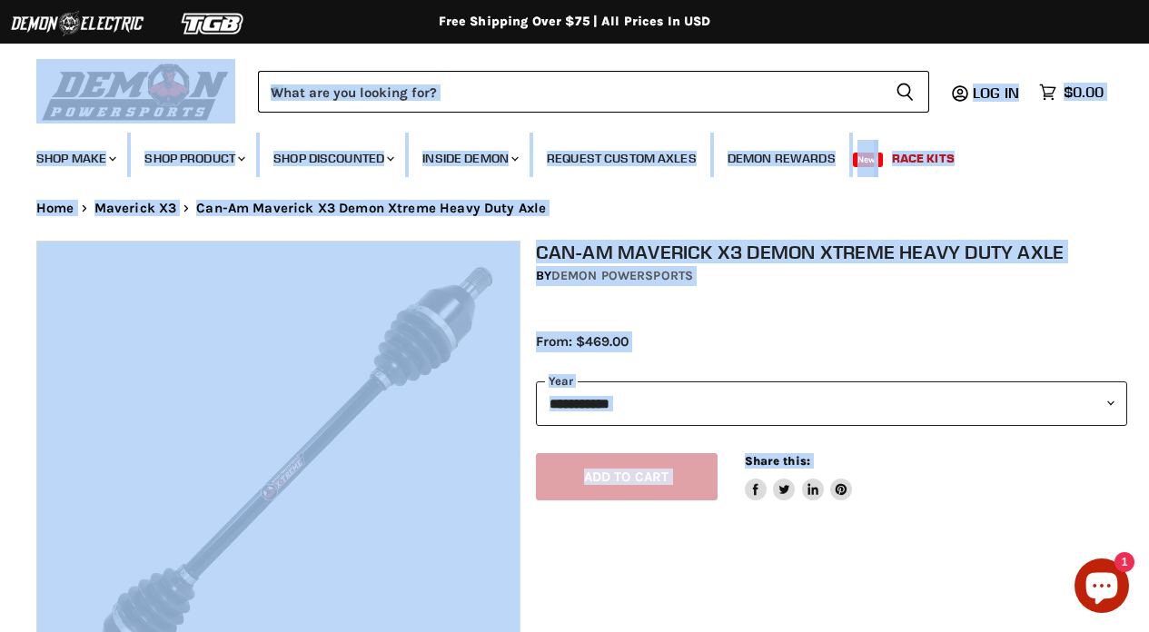
click at [1060, 508] on div "**********" at bounding box center [817, 554] width 592 height 627
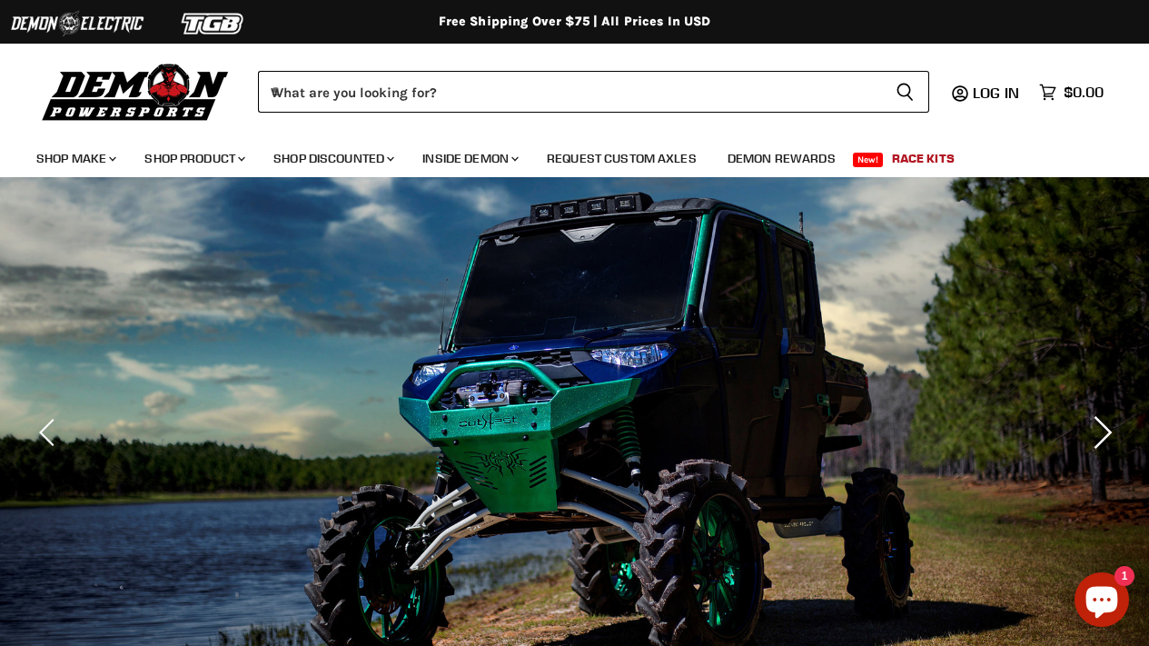
click at [1084, 444] on icon "Next" at bounding box center [1099, 432] width 33 height 33
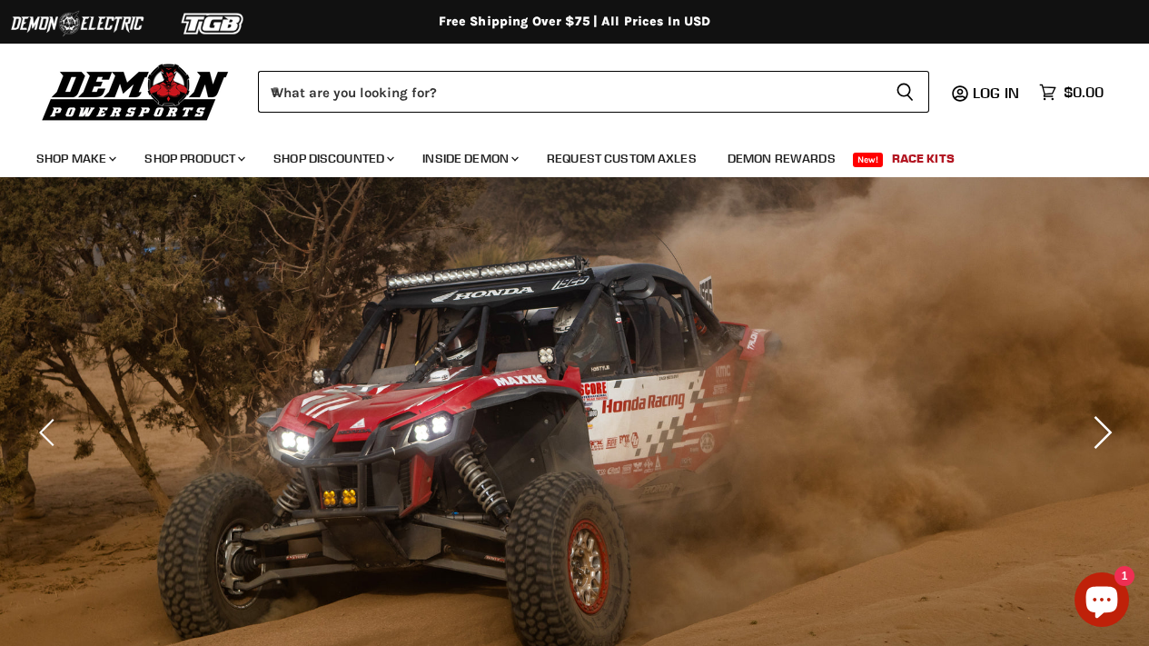
click at [1094, 424] on icon "Next" at bounding box center [1099, 432] width 33 height 33
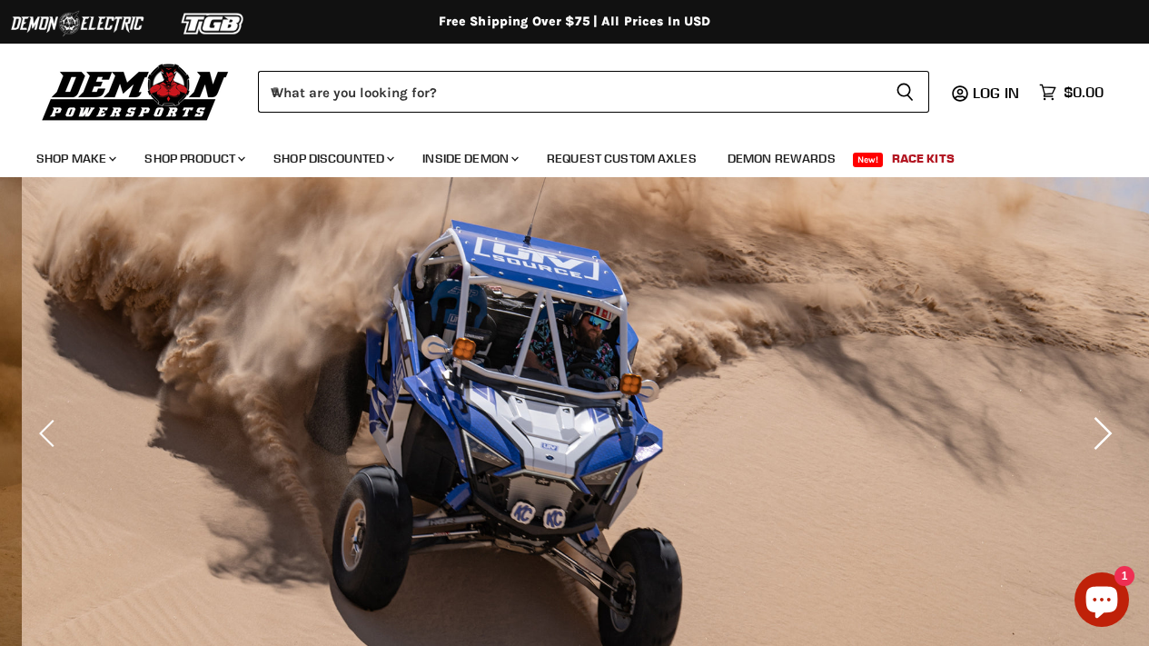
click at [1094, 424] on icon "Next" at bounding box center [1099, 433] width 33 height 33
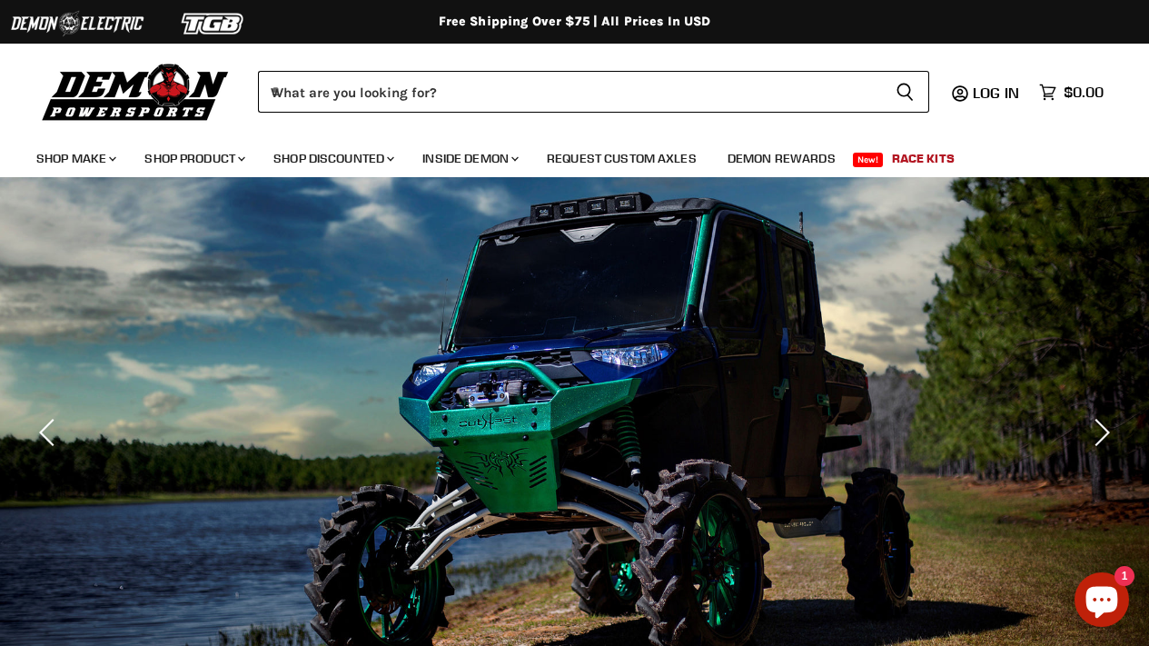
click at [1095, 412] on img "Slide 2 of 3" at bounding box center [574, 432] width 1149 height 511
click at [1097, 427] on icon "Next" at bounding box center [1099, 432] width 33 height 33
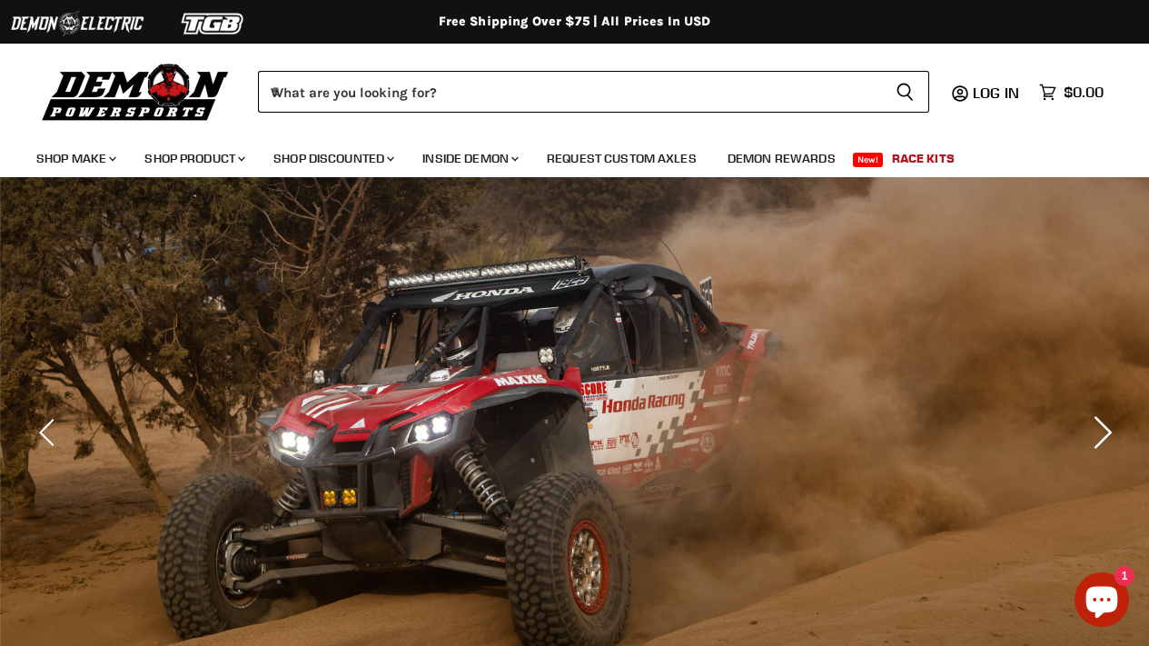
click at [1099, 432] on icon "Next" at bounding box center [1099, 432] width 33 height 33
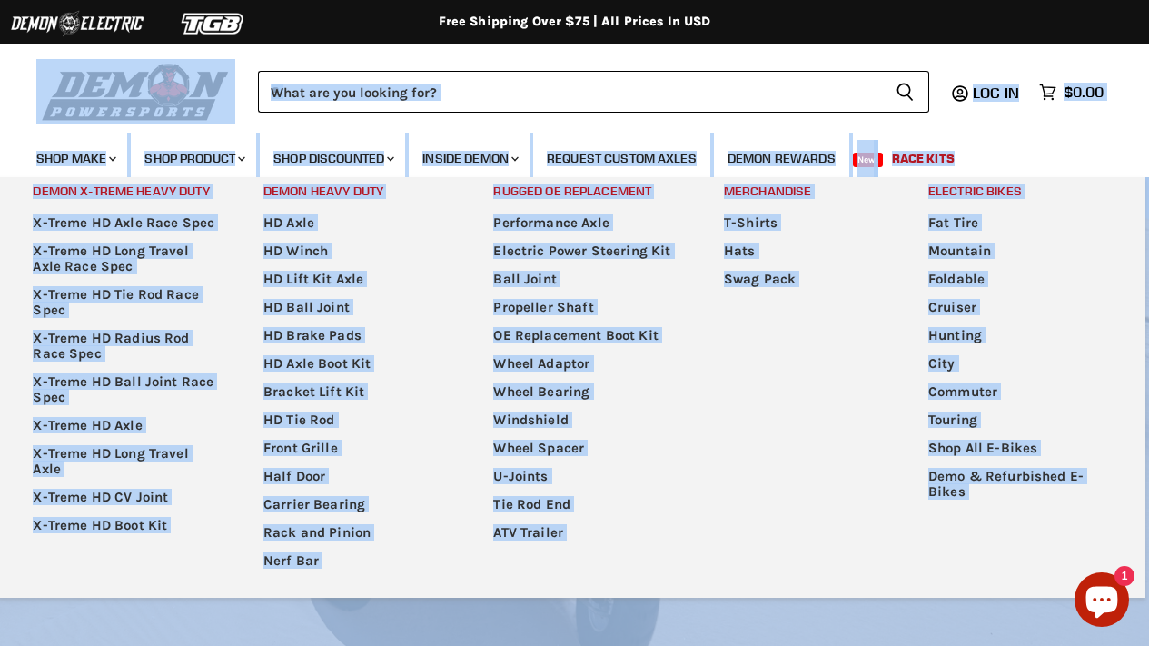
drag, startPoint x: 18, startPoint y: 118, endPoint x: 1116, endPoint y: 579, distance: 1190.2
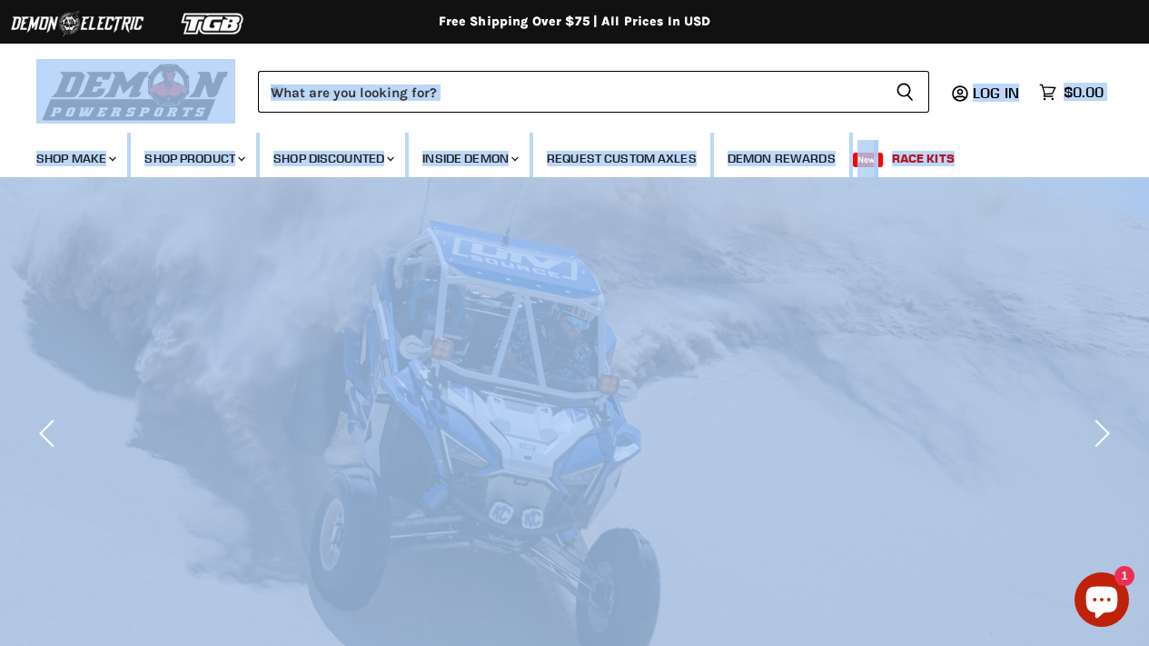
click at [1100, 158] on nav "Shop Make Chevron down icon Polaris Parts Chevron down icon Polaris RZR Parts P…" at bounding box center [574, 155] width 1149 height 45
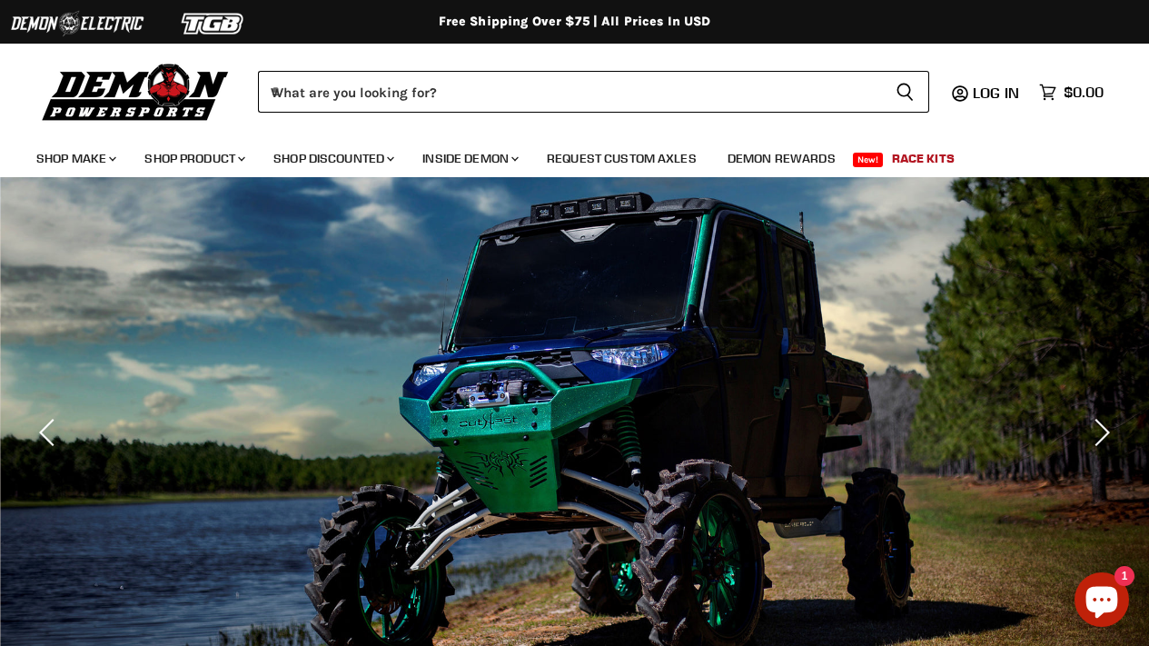
click at [385, 425] on img "Slide 2 of 3" at bounding box center [574, 432] width 1149 height 511
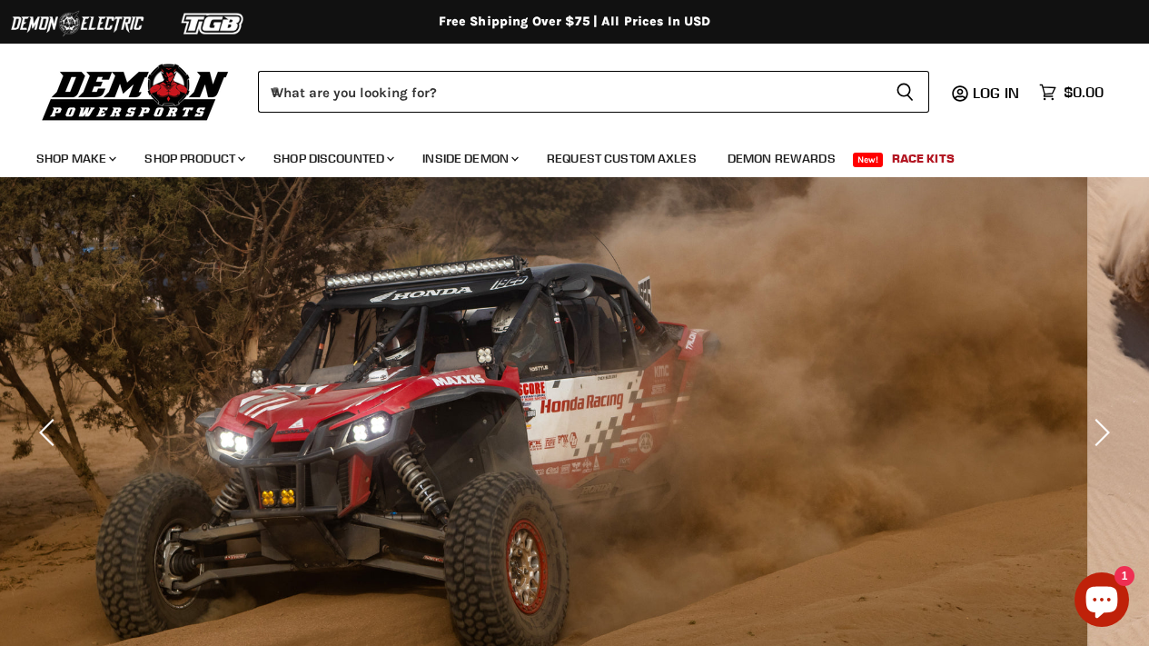
click at [333, 405] on img "Slide 3 of 3" at bounding box center [512, 432] width 1149 height 511
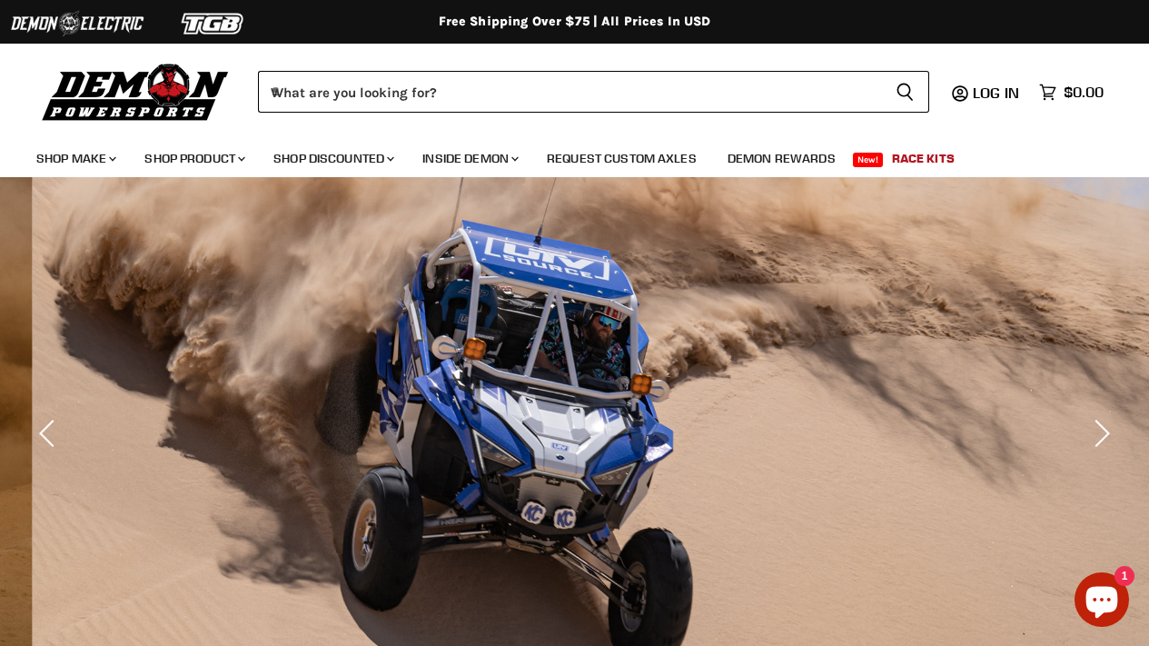
click at [619, 407] on img "Slide 1 of 3" at bounding box center [607, 432] width 1149 height 511
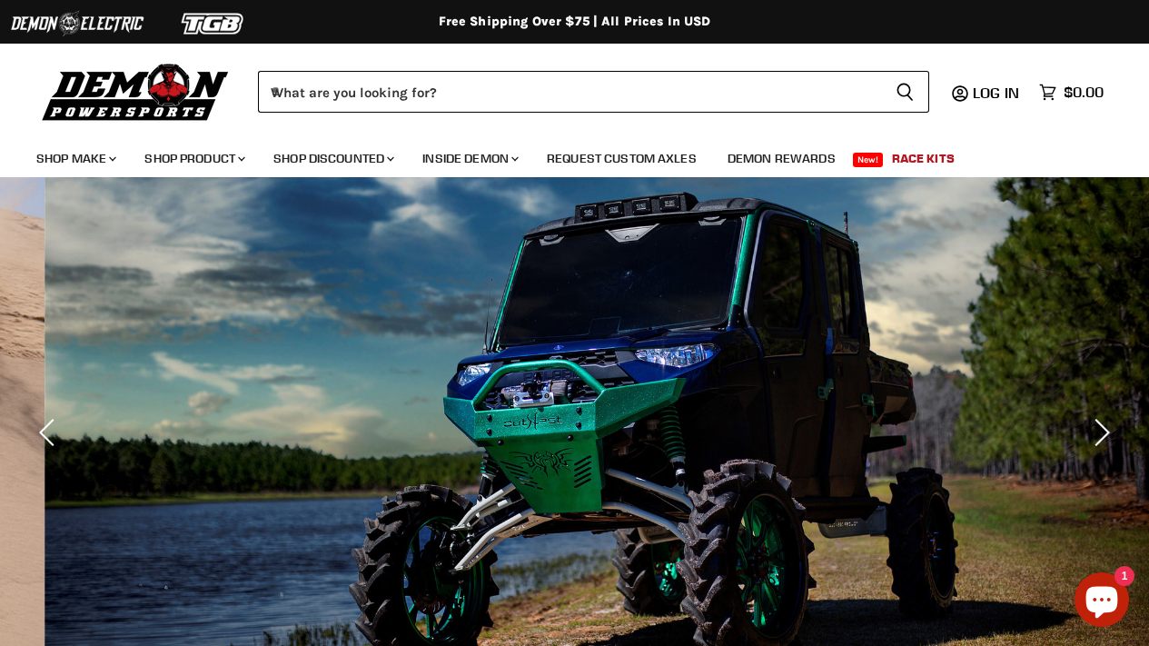
click at [522, 438] on img "Slide 2 of 3" at bounding box center [619, 432] width 1149 height 511
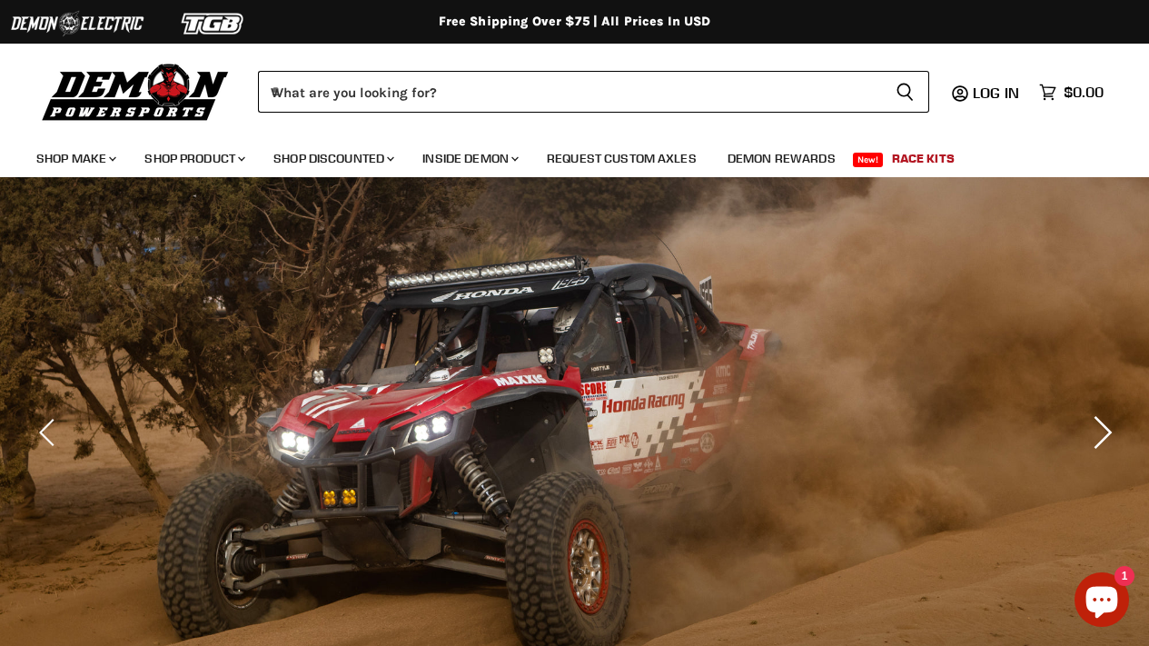
click at [1109, 436] on icon "Next" at bounding box center [1099, 432] width 33 height 33
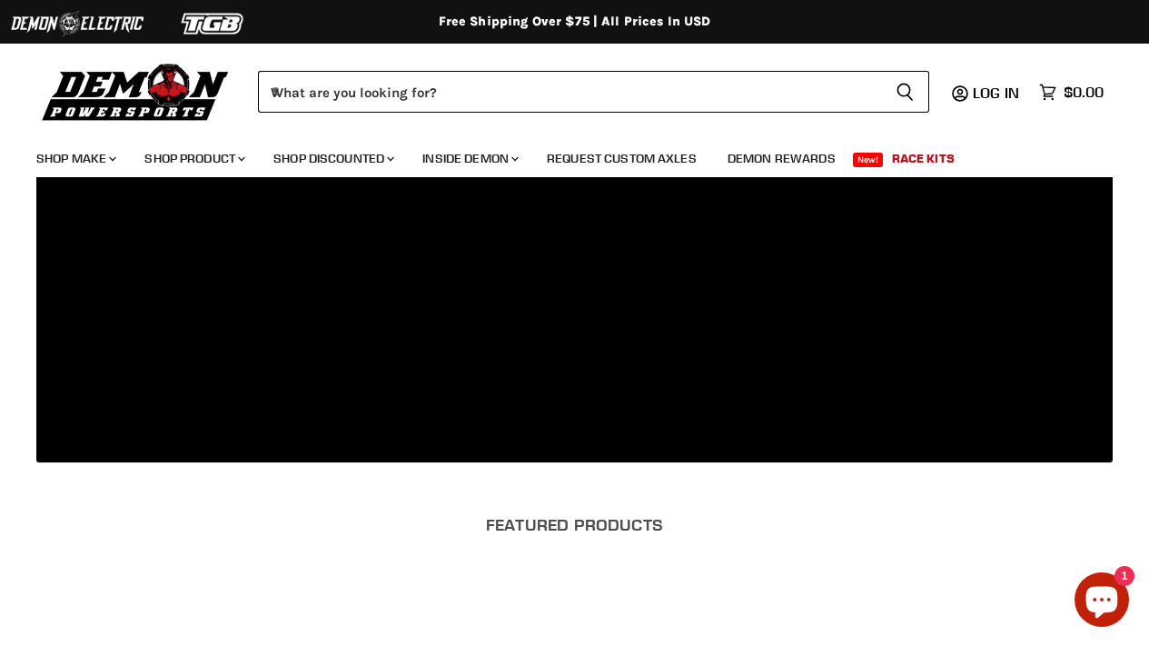
scroll to position [859, 0]
